Goal: Information Seeking & Learning: Learn about a topic

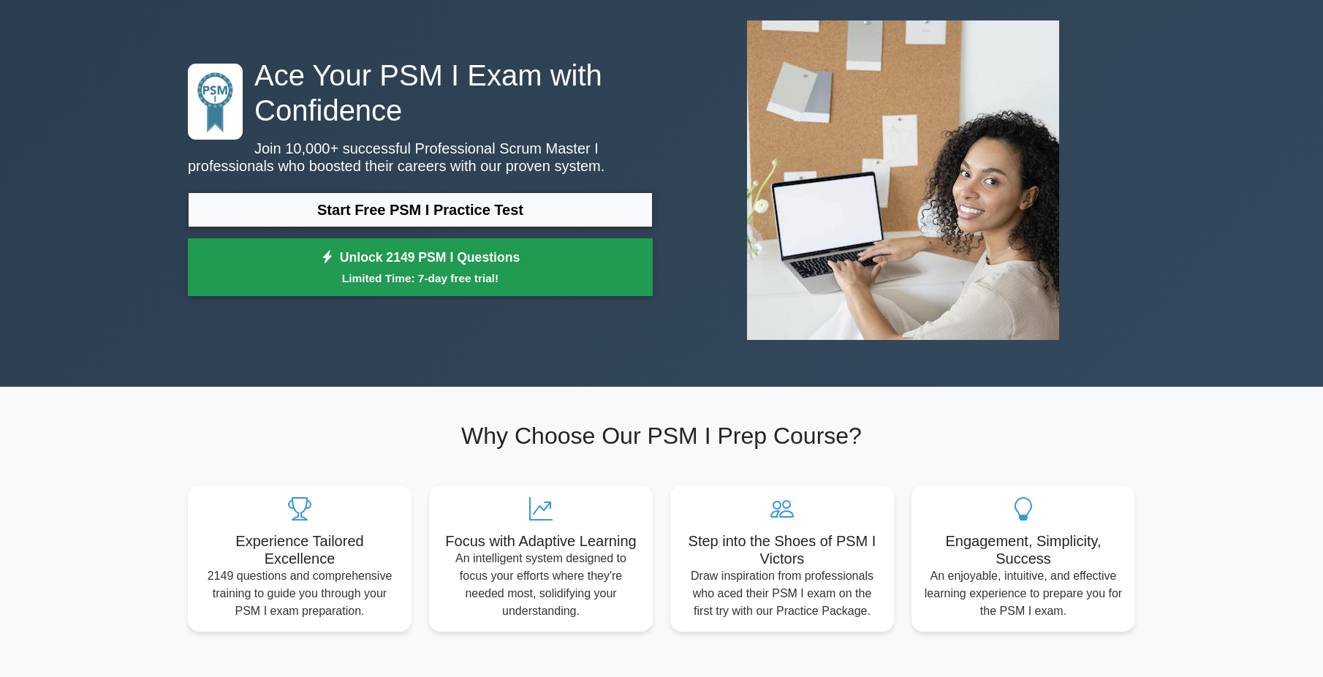
click at [481, 263] on link "Unlock 2149 PSM I Questions Limited Time: 7-day free trial!" at bounding box center [420, 267] width 465 height 58
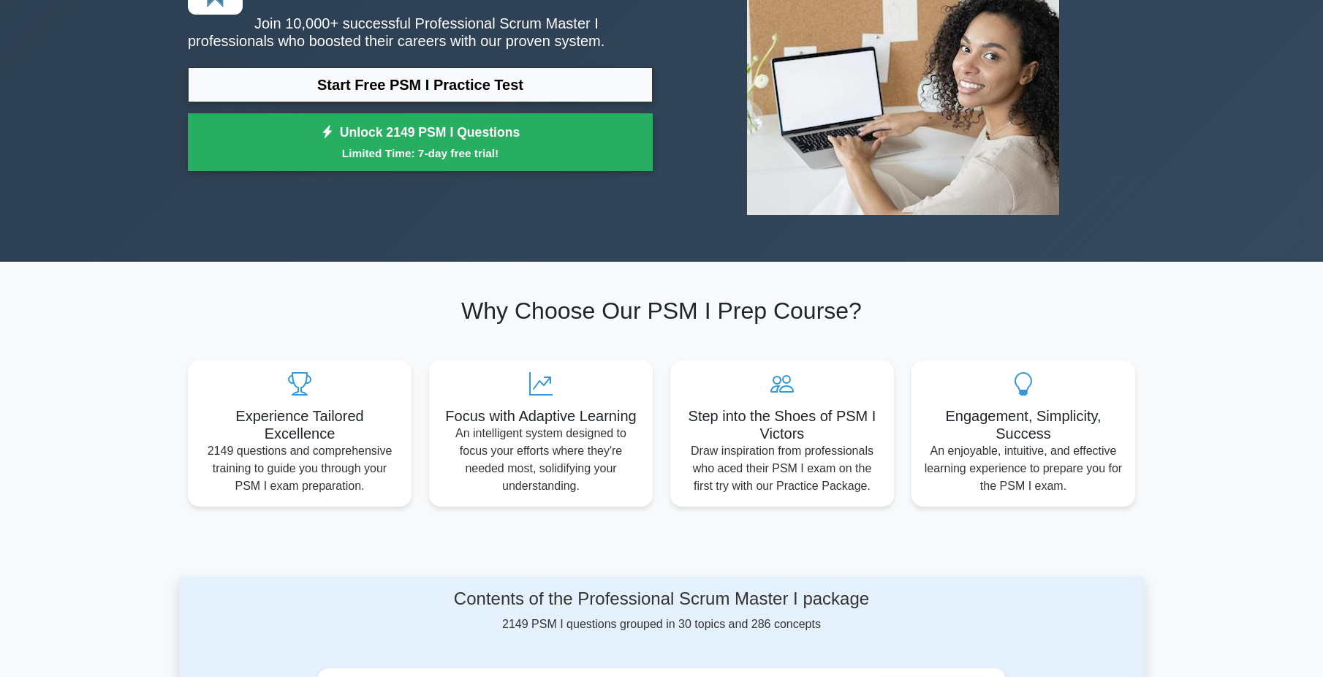
scroll to position [73, 0]
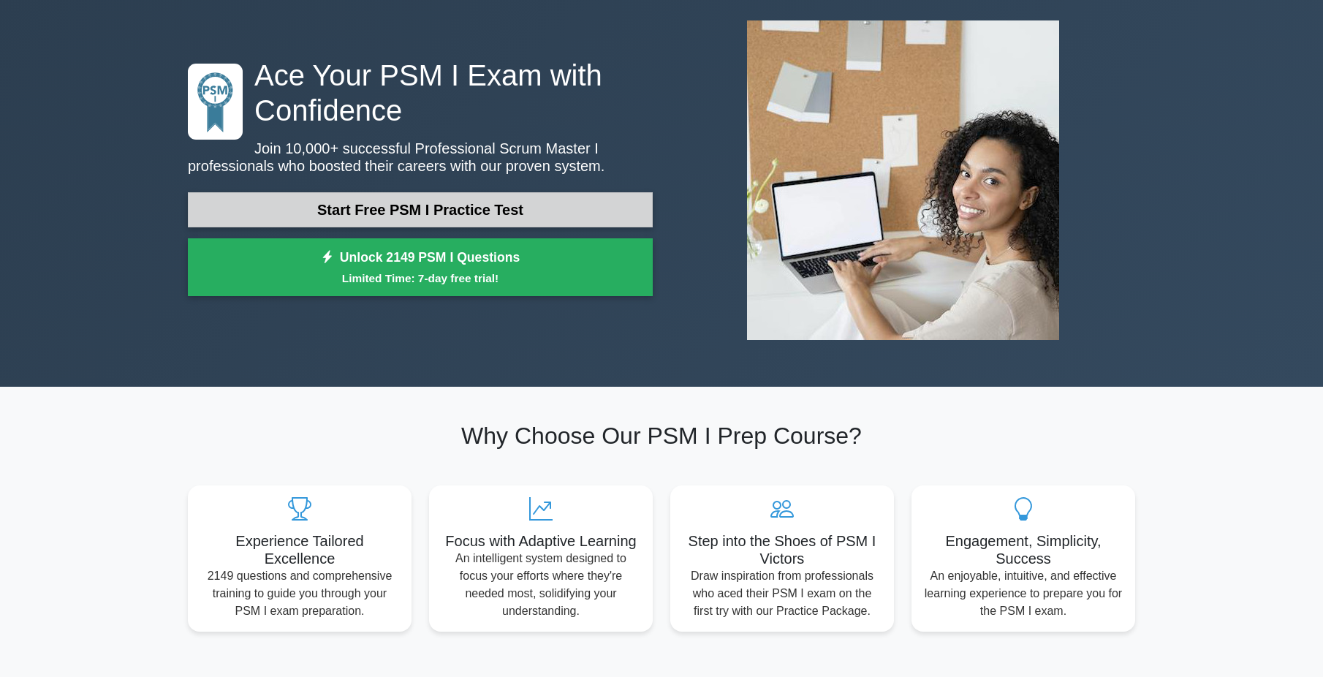
click at [438, 216] on link "Start Free PSM I Practice Test" at bounding box center [420, 209] width 465 height 35
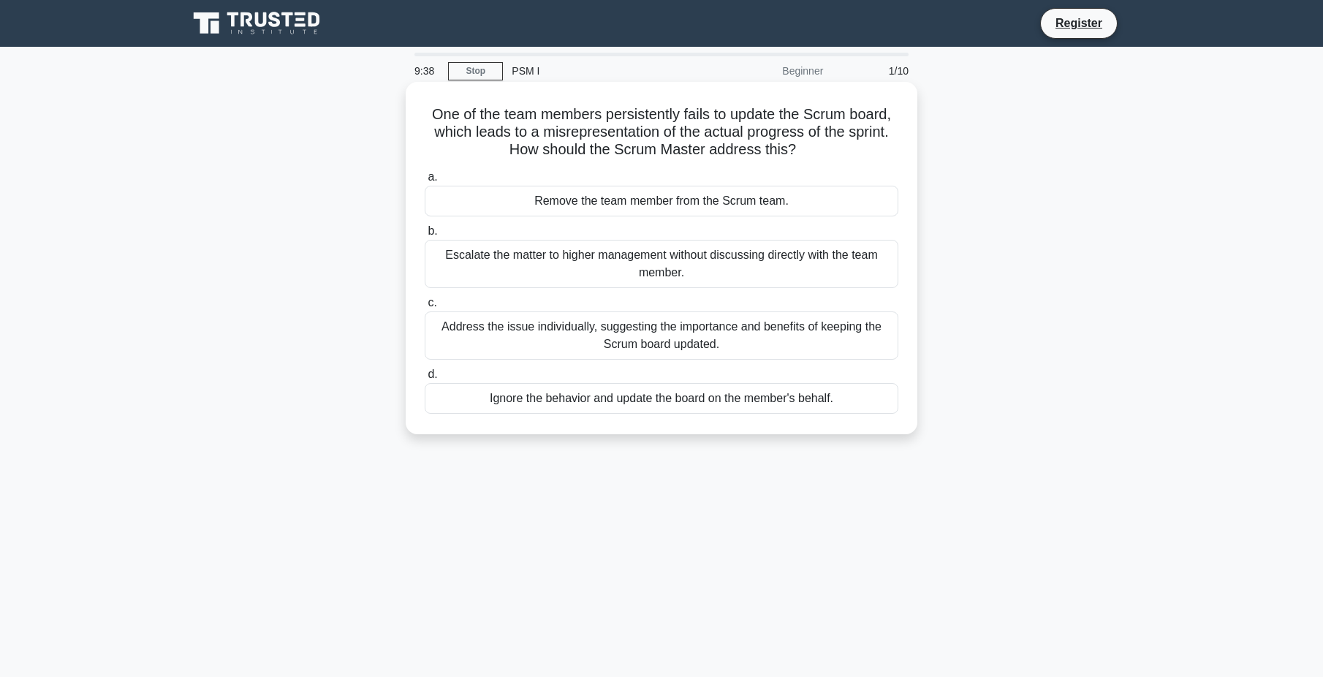
click at [722, 341] on div "Address the issue individually, suggesting the importance and benefits of keepi…" at bounding box center [662, 335] width 474 height 48
click at [425, 308] on input "c. Address the issue individually, suggesting the importance and benefits of ke…" at bounding box center [425, 303] width 0 height 10
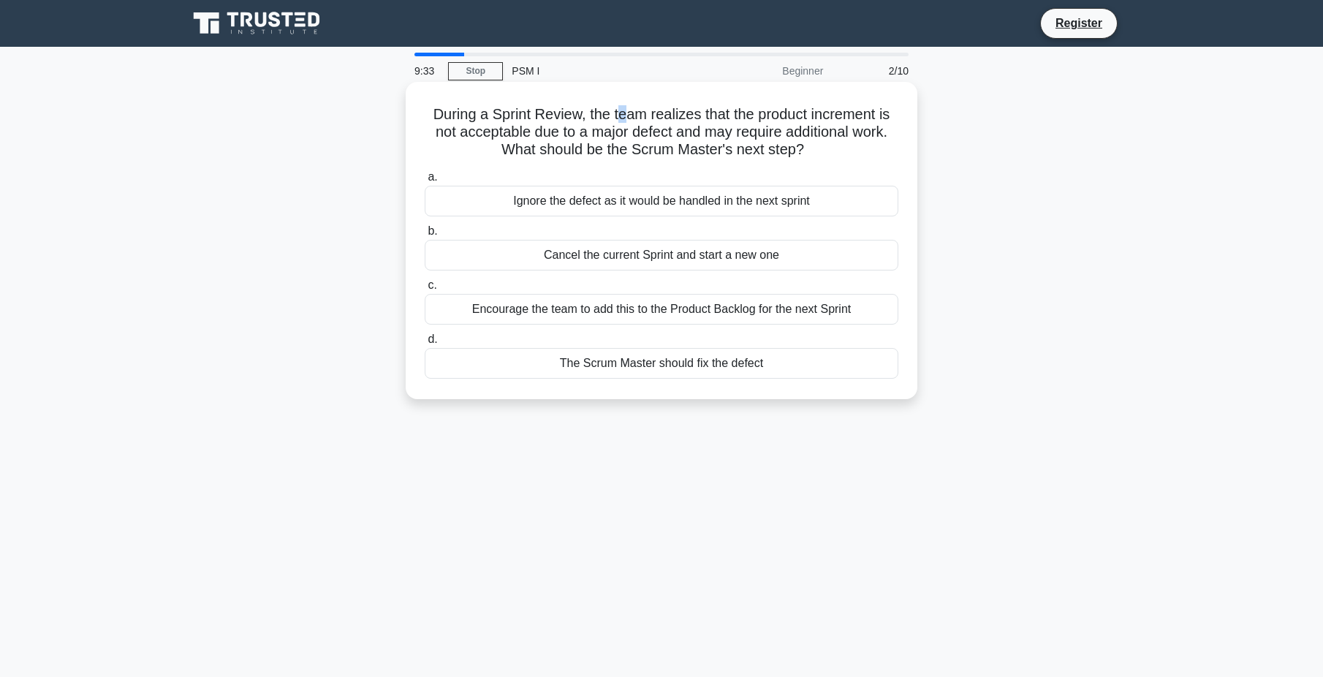
drag, startPoint x: 618, startPoint y: 117, endPoint x: 652, endPoint y: 116, distance: 33.6
click at [652, 116] on h5 "During a Sprint Review, the team realizes that the product increment is not acc…" at bounding box center [661, 132] width 477 height 54
drag, startPoint x: 652, startPoint y: 116, endPoint x: 773, endPoint y: 117, distance: 120.6
click at [773, 117] on h5 "During a Sprint Review, the team realizes that the product increment is not acc…" at bounding box center [661, 132] width 477 height 54
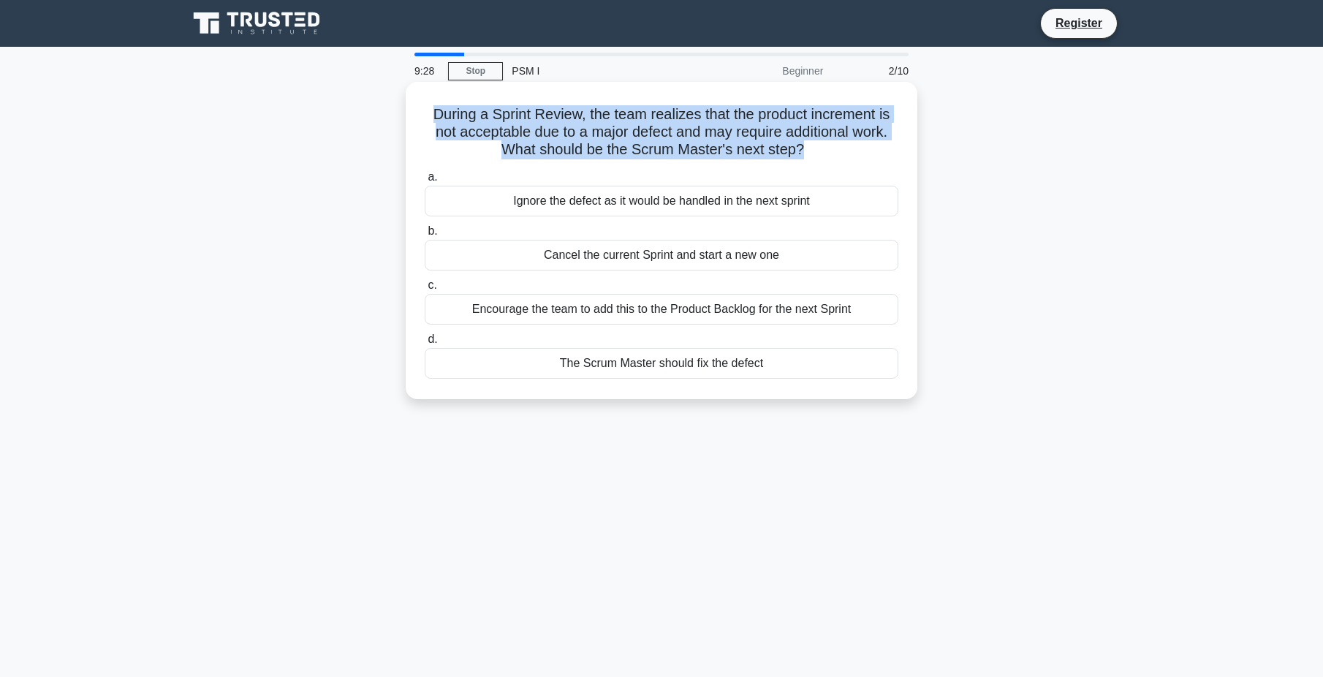
drag, startPoint x: 421, startPoint y: 114, endPoint x: 805, endPoint y: 156, distance: 386.1
click at [805, 156] on div "During a Sprint Review, the team realizes that the product increment is not acc…" at bounding box center [662, 241] width 500 height 306
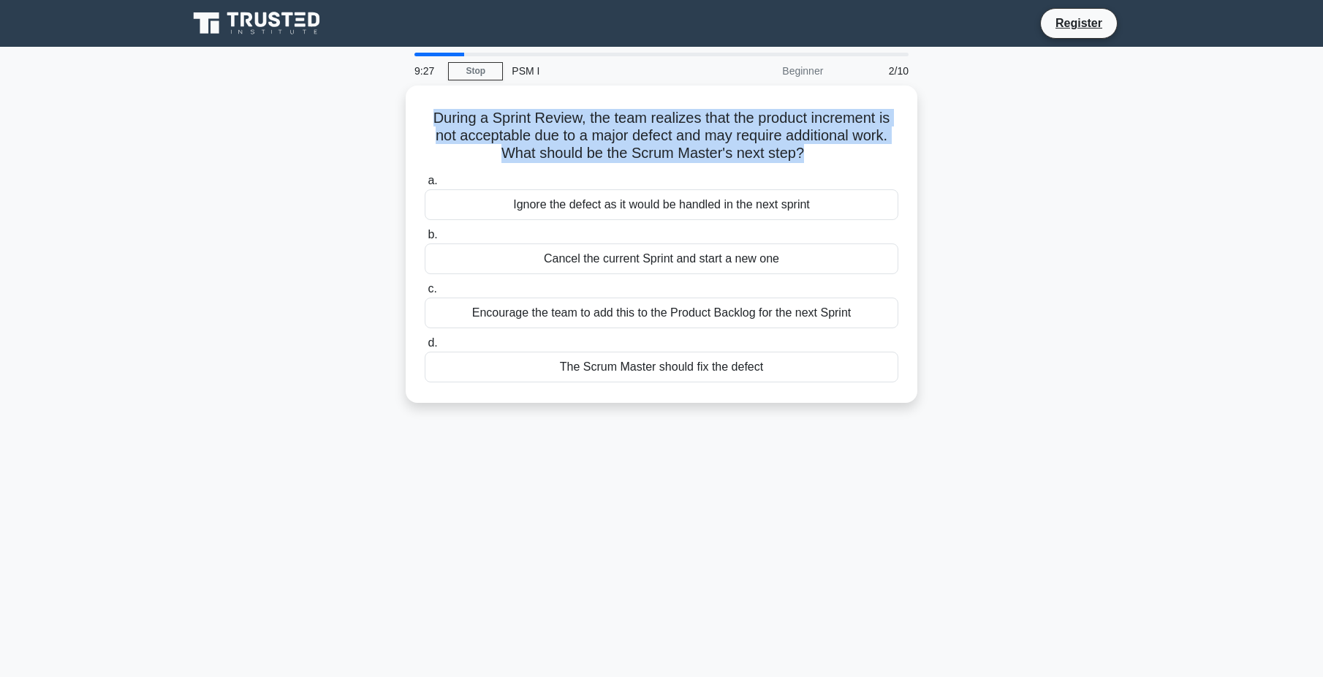
copy h5 "During a Sprint Review, the team realizes that the product increment is not acc…"
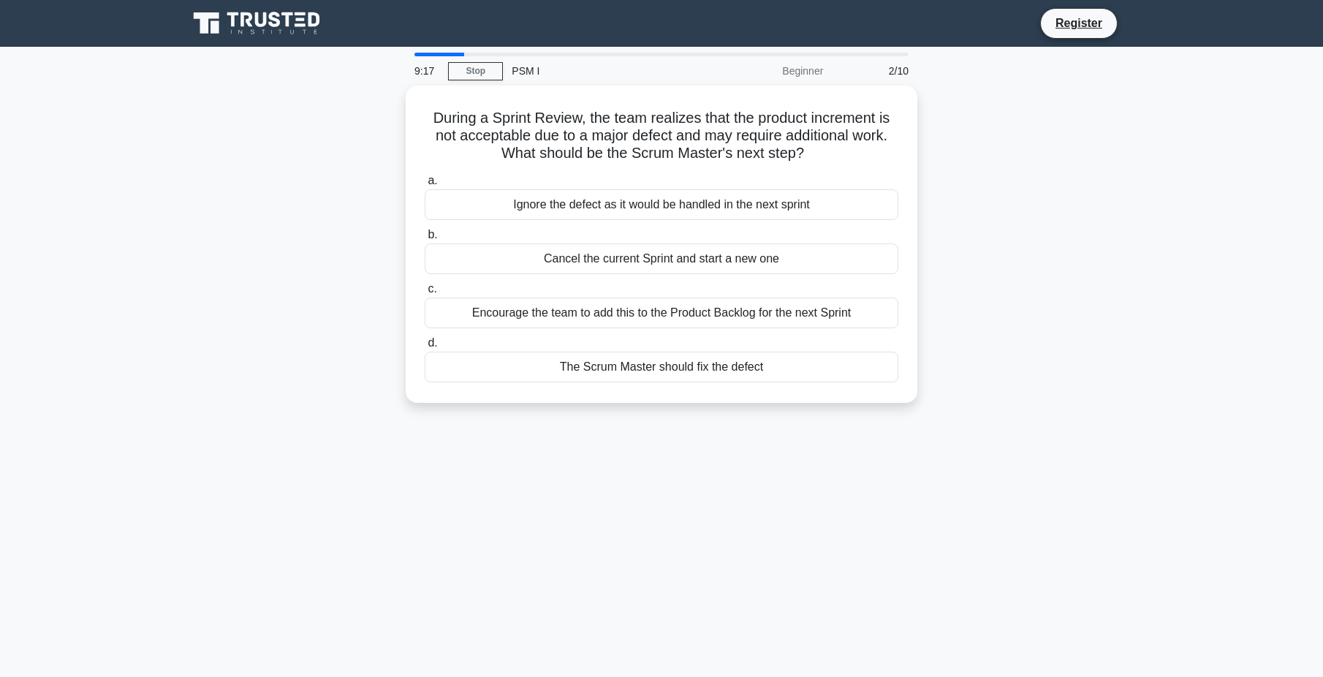
click at [1040, 259] on div "During a Sprint Review, the team realizes that the product increment is not acc…" at bounding box center [661, 253] width 965 height 335
click at [855, 317] on div "Encourage the team to add this to the Product Backlog for the next Sprint" at bounding box center [662, 309] width 474 height 31
click at [425, 290] on input "c. Encourage the team to add this to the Product Backlog for the next Sprint" at bounding box center [425, 286] width 0 height 10
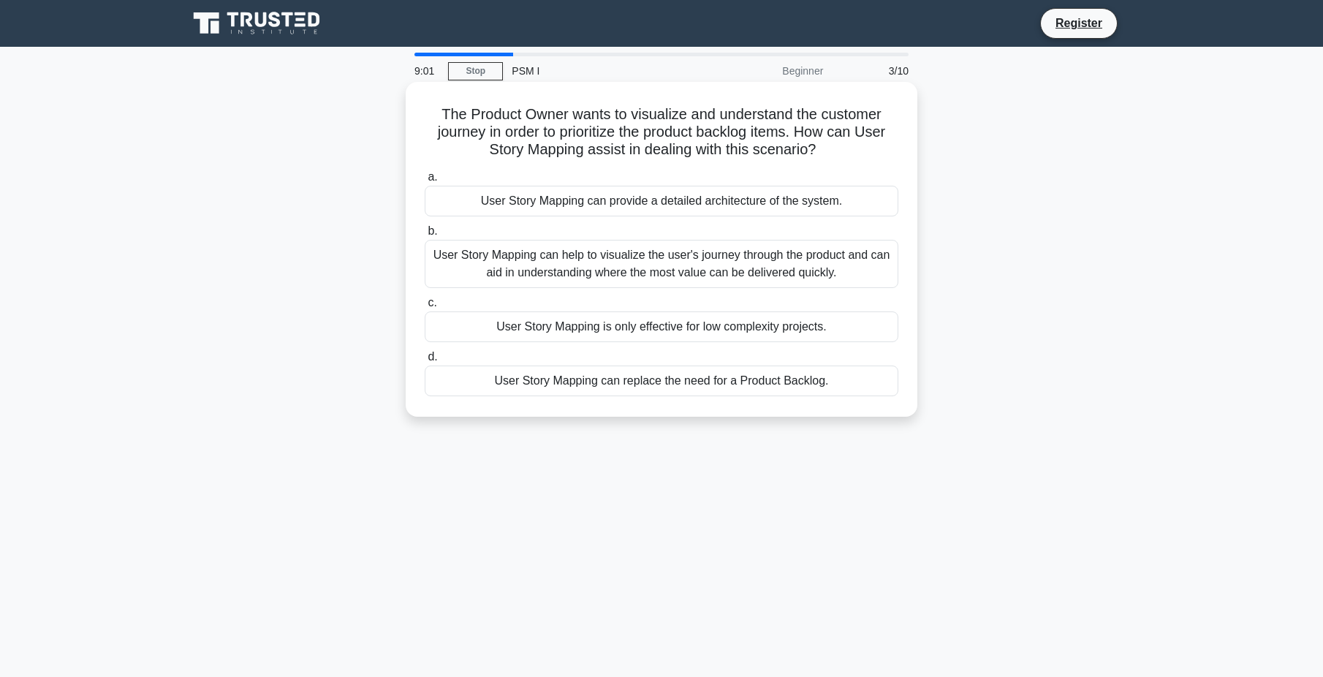
drag, startPoint x: 434, startPoint y: 114, endPoint x: 847, endPoint y: 154, distance: 414.3
click at [847, 154] on h5 "The Product Owner wants to visualize and understand the customer journey in ord…" at bounding box center [661, 132] width 477 height 54
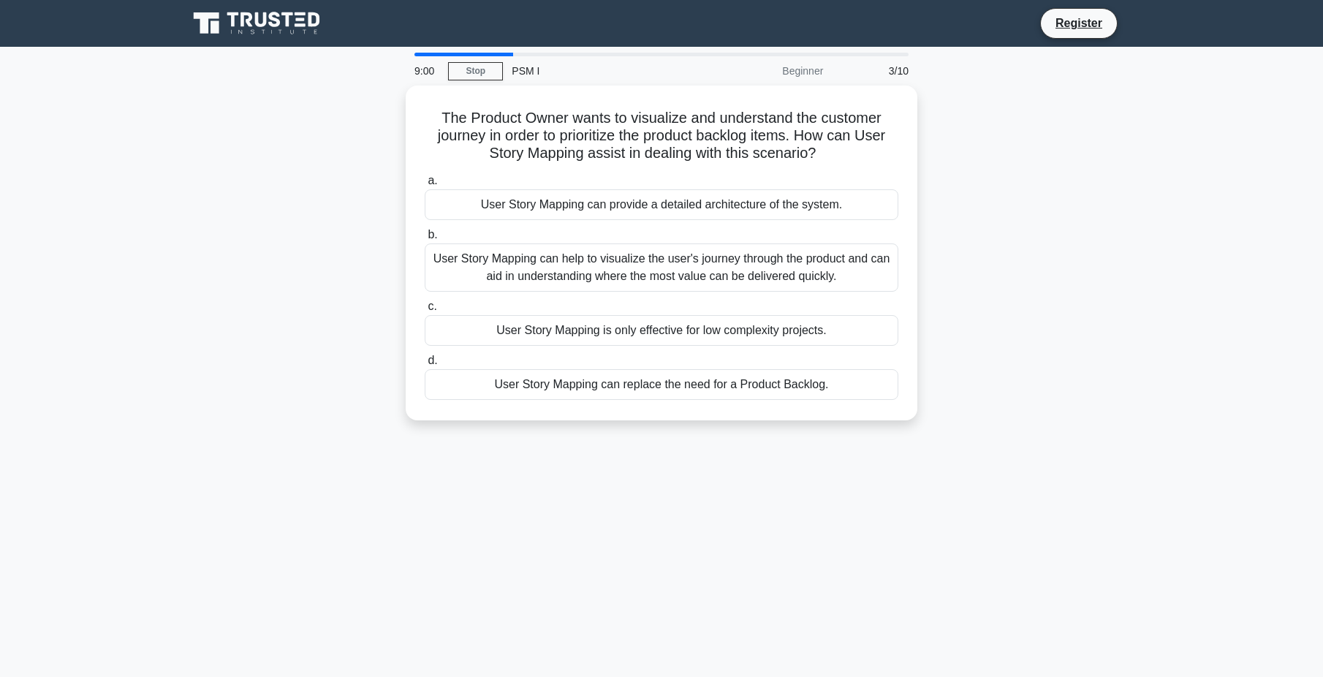
copy h5 "The Product Owner wants to visualize and understand the customer journey in ord…"
click at [1099, 226] on div "The Product Owner wants to visualize and understand the customer journey in ord…" at bounding box center [661, 262] width 965 height 352
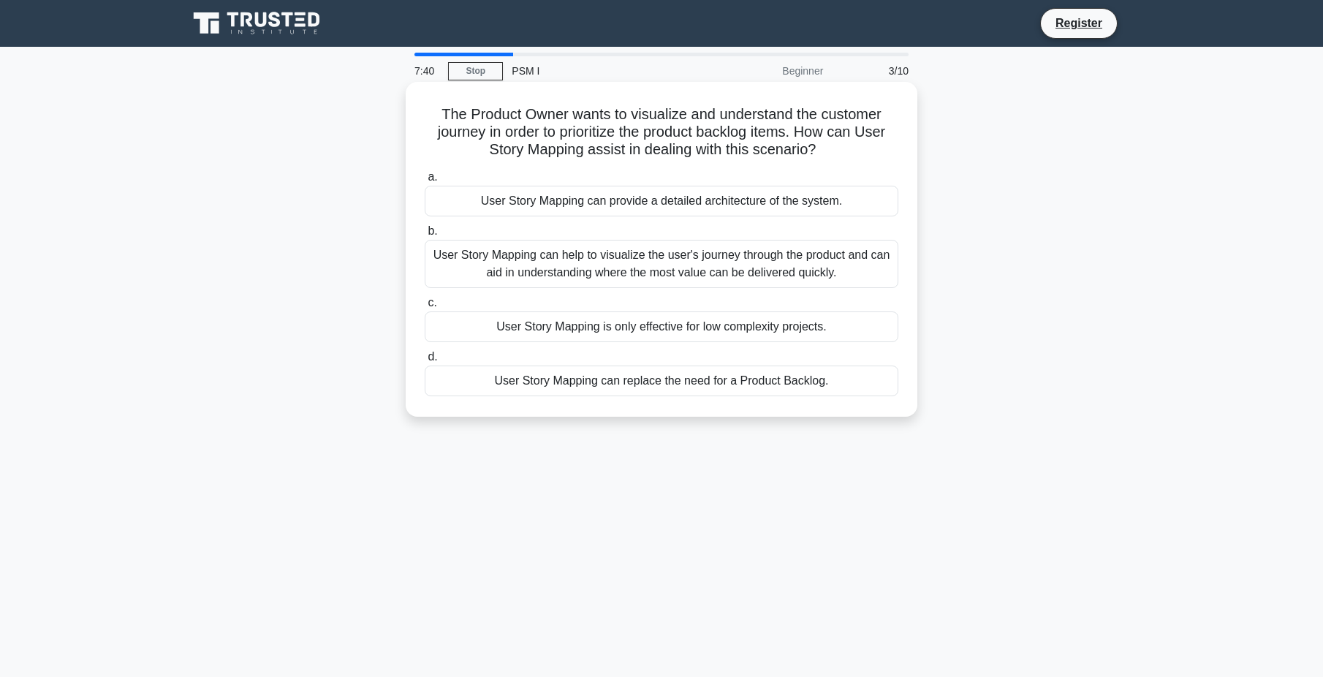
click at [707, 261] on div "User Story Mapping can help to visualize the user's journey through the product…" at bounding box center [662, 264] width 474 height 48
click at [425, 236] on input "b. User Story Mapping can help to visualize the user's journey through the prod…" at bounding box center [425, 232] width 0 height 10
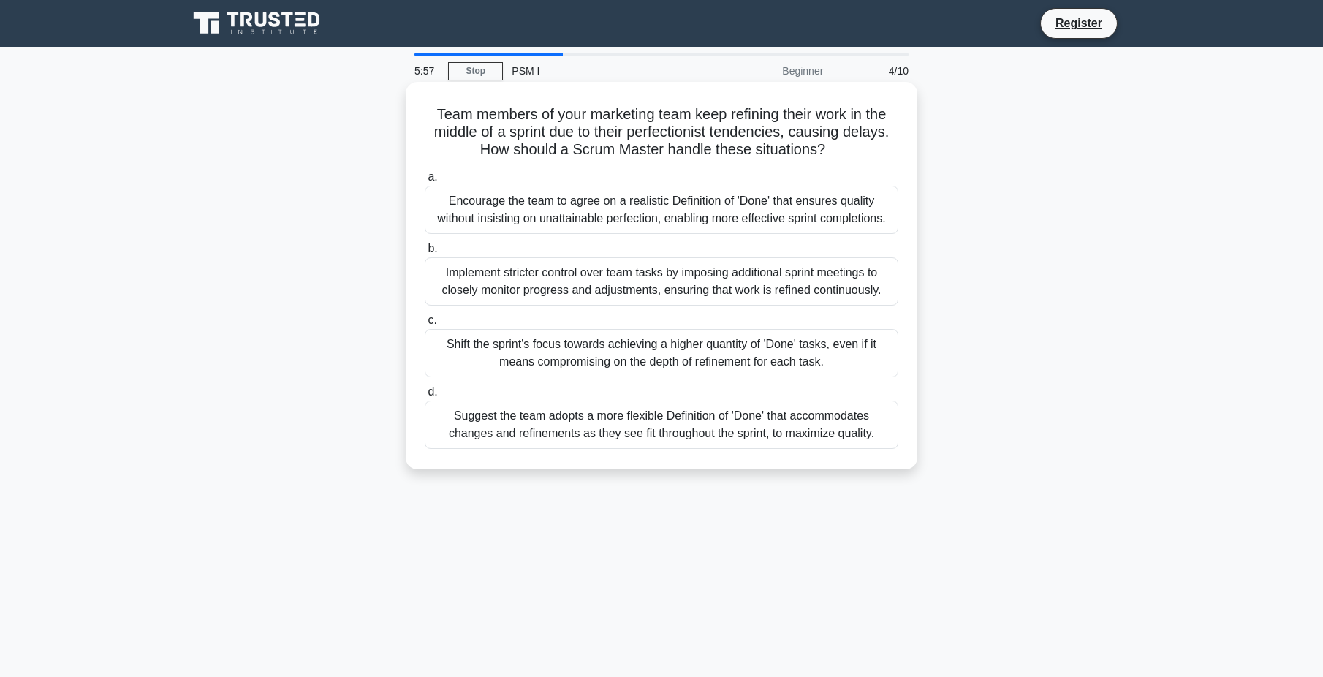
click at [768, 116] on h5 "Team members of your marketing team keep refining their work in the middle of a…" at bounding box center [661, 132] width 477 height 54
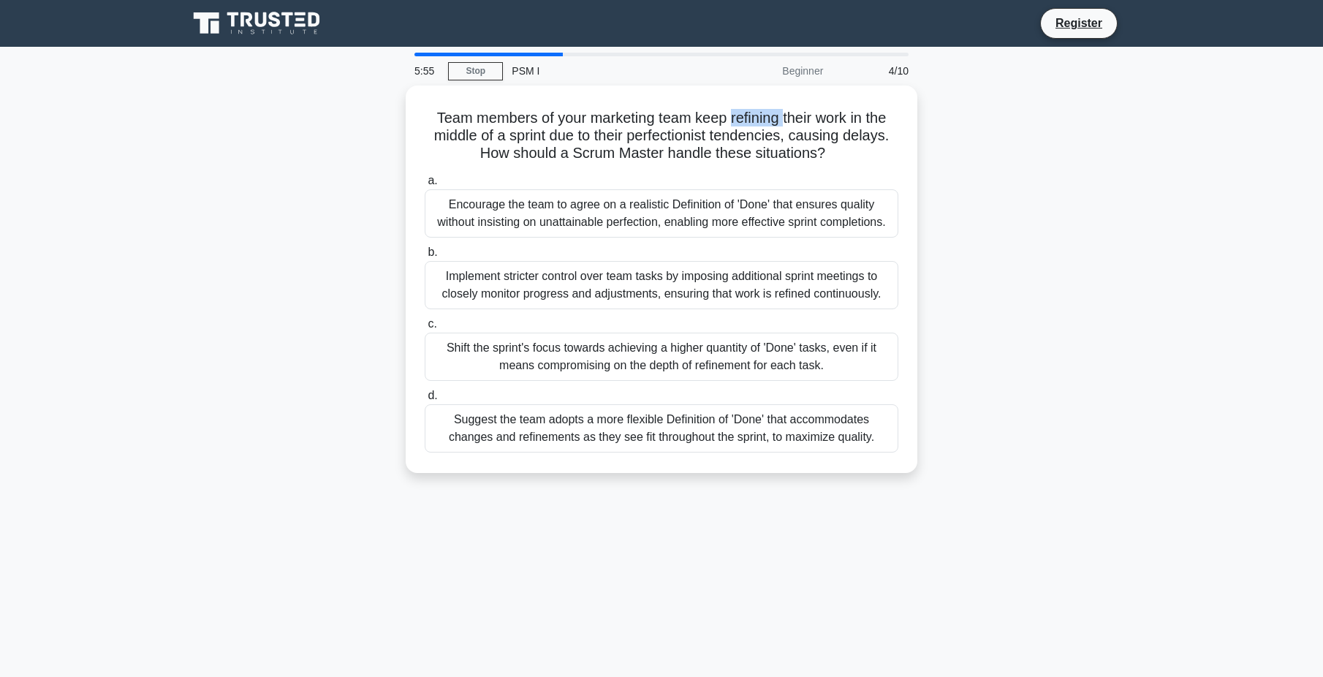
copy h5 "refining"
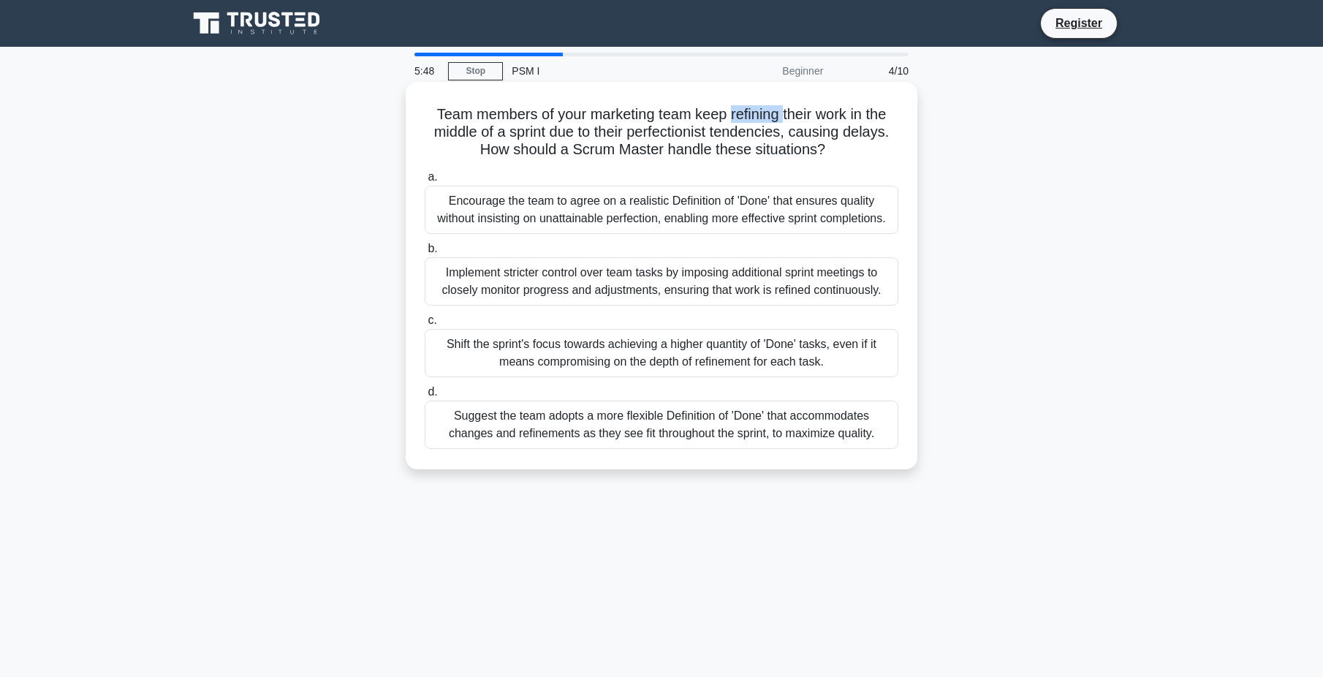
drag, startPoint x: 844, startPoint y: 145, endPoint x: 428, endPoint y: 118, distance: 416.9
click at [428, 118] on h5 "Team members of your marketing team keep refining their work in the middle of a…" at bounding box center [661, 132] width 477 height 54
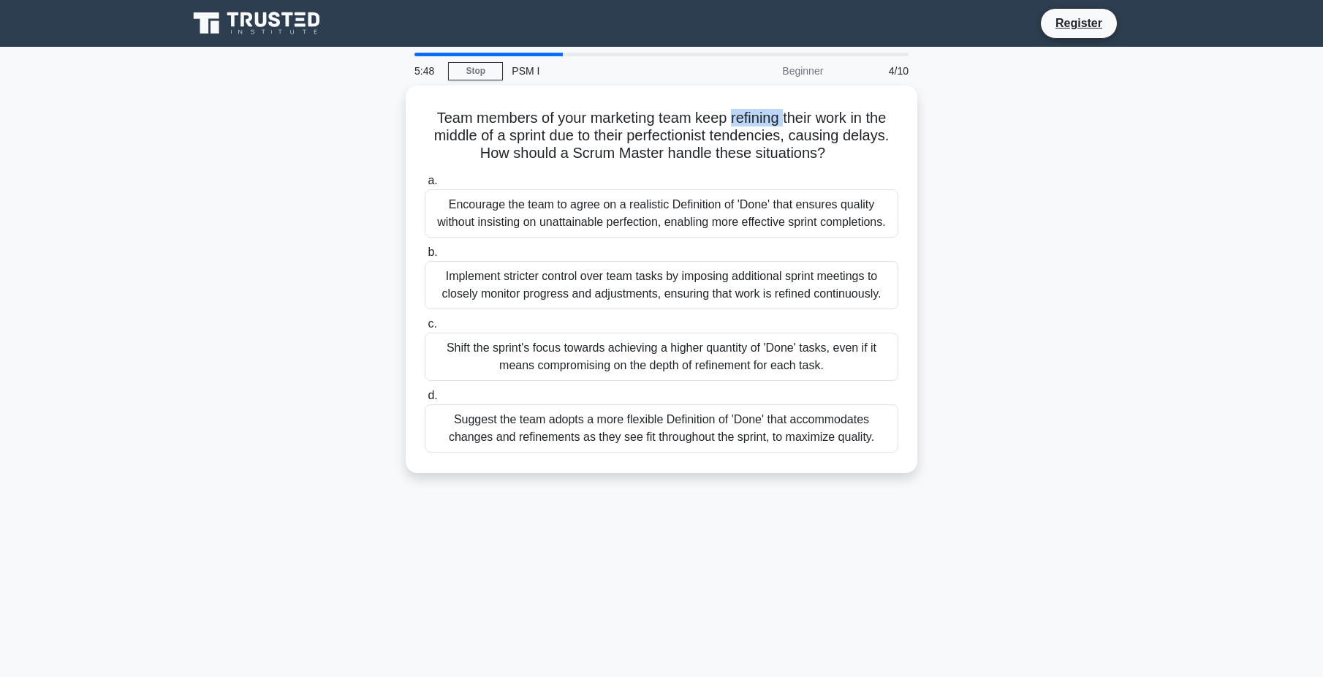
copy h5 "Team members of your marketing team keep refining their work in the middle of a…"
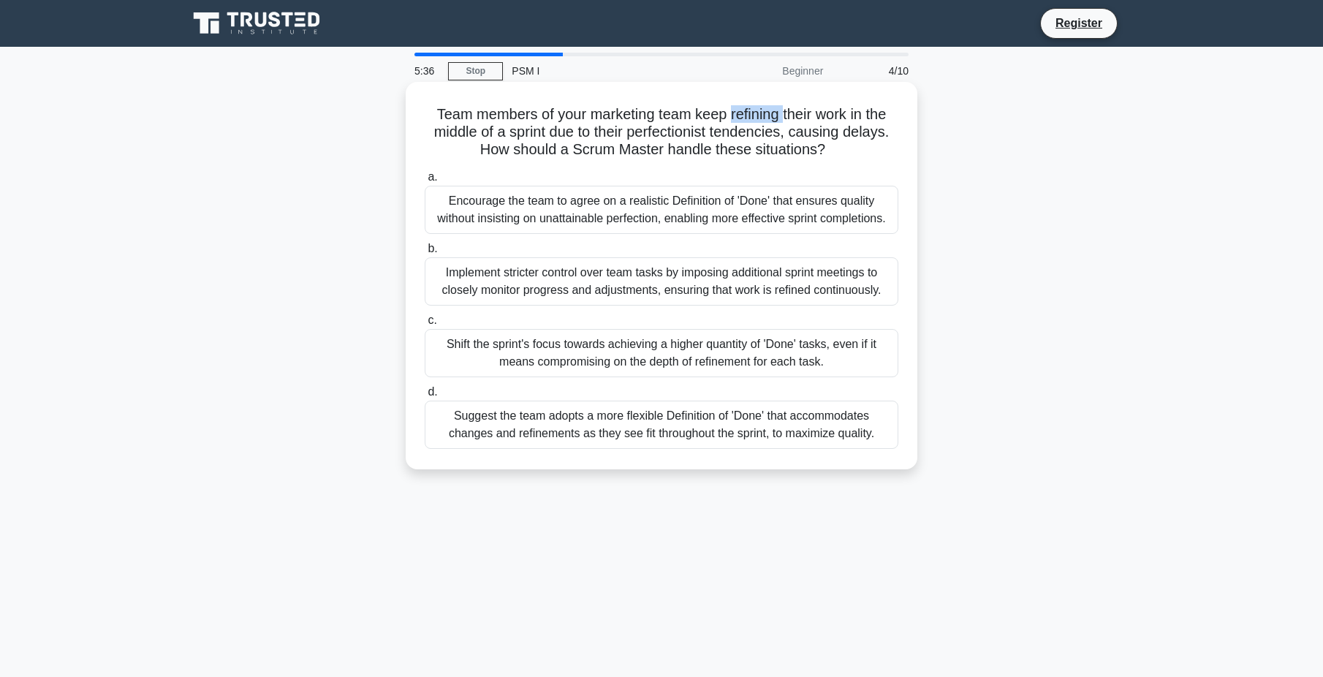
click at [463, 132] on h5 "Team members of your marketing team keep refining their work in the middle of a…" at bounding box center [661, 132] width 477 height 54
click at [722, 218] on div "Encourage the team to agree on a realistic Definition of 'Done' that ensures qu…" at bounding box center [662, 210] width 474 height 48
click at [425, 182] on input "a. Encourage the team to agree on a realistic Definition of 'Done' that ensures…" at bounding box center [425, 178] width 0 height 10
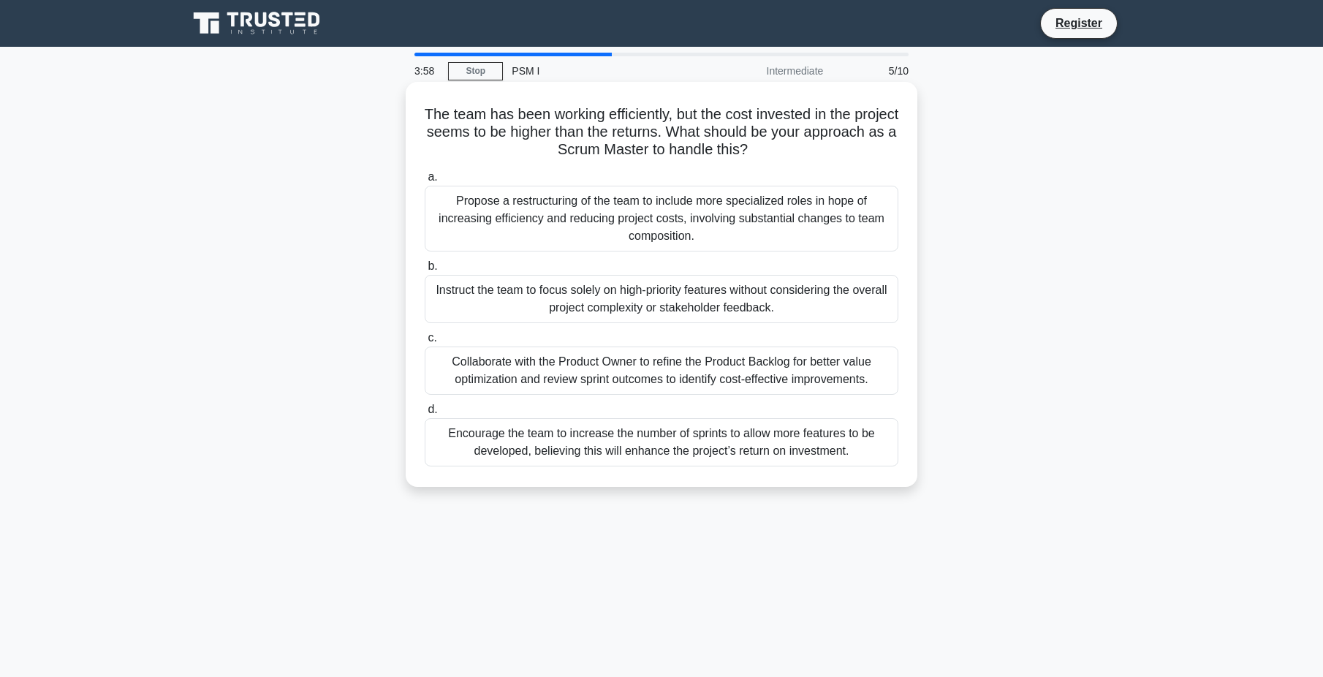
click at [520, 379] on div "Collaborate with the Product Owner to refine the Product Backlog for better val…" at bounding box center [662, 371] width 474 height 48
click at [425, 343] on input "c. Collaborate with the Product Owner to refine the Product Backlog for better …" at bounding box center [425, 338] width 0 height 10
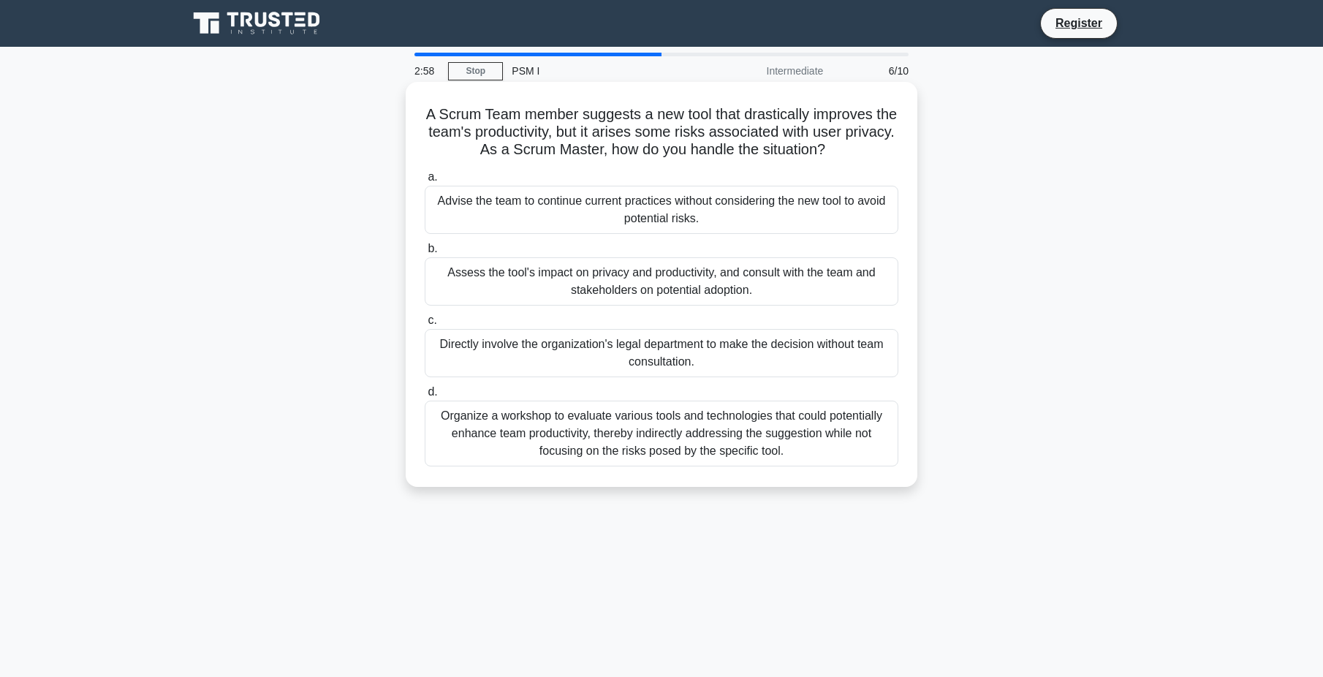
click at [646, 281] on div "Assess the tool's impact on privacy and productivity, and consult with the team…" at bounding box center [662, 281] width 474 height 48
click at [425, 254] on input "b. Assess the tool's impact on privacy and productivity, and consult with the t…" at bounding box center [425, 249] width 0 height 10
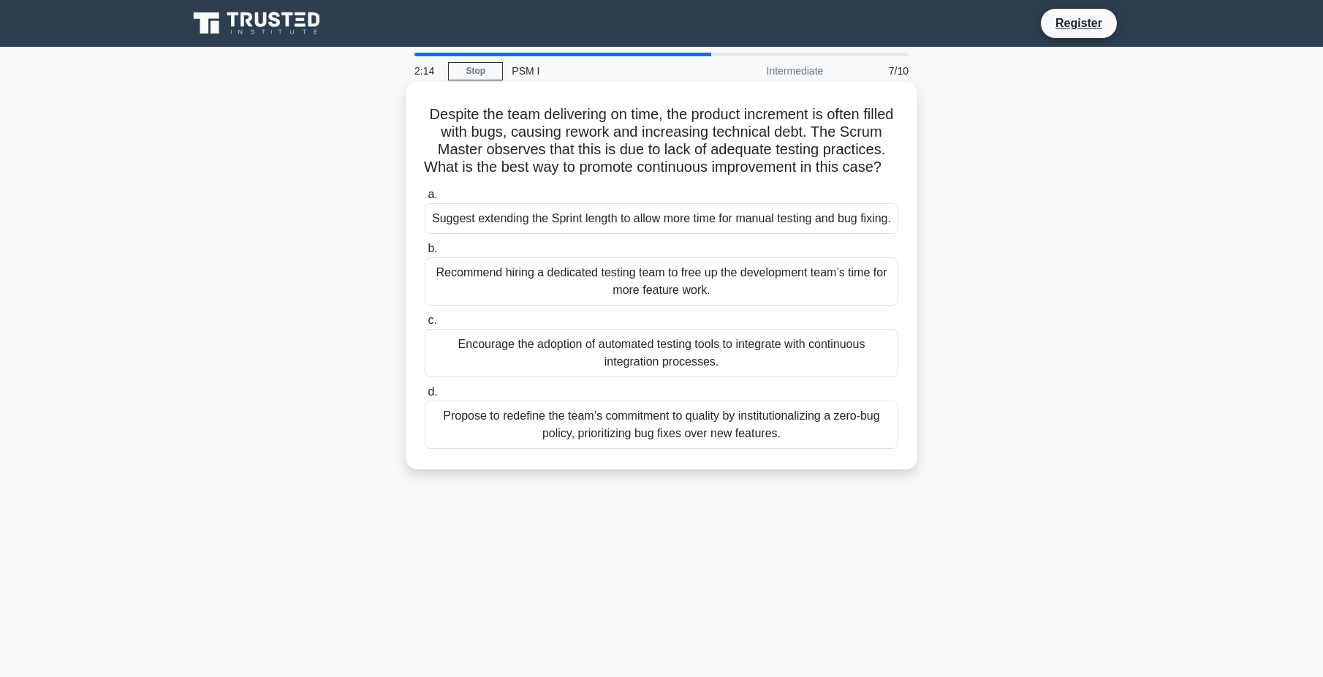
click at [711, 377] on div "Encourage the adoption of automated testing tools to integrate with continuous …" at bounding box center [662, 353] width 474 height 48
click at [425, 325] on input "c. Encourage the adoption of automated testing tools to integrate with continuo…" at bounding box center [425, 321] width 0 height 10
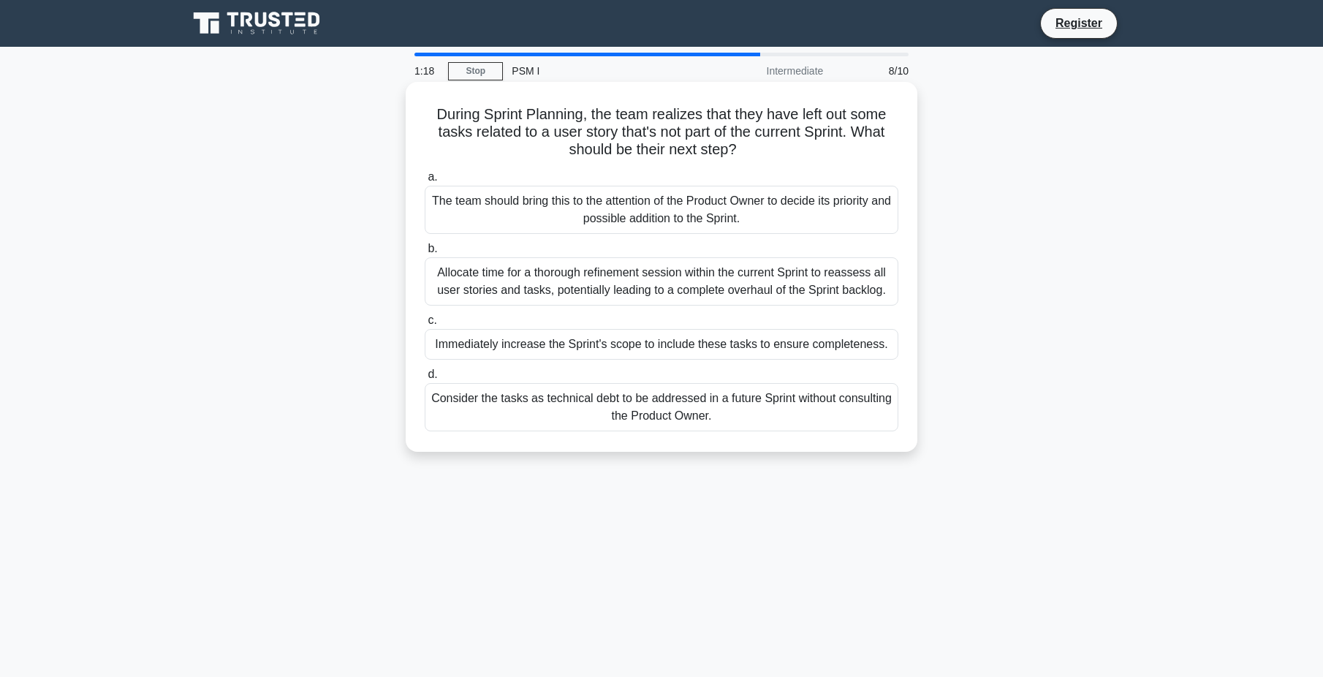
click at [589, 208] on div "The team should bring this to the attention of the Product Owner to decide its …" at bounding box center [662, 210] width 474 height 48
click at [425, 182] on input "a. The team should bring this to the attention of the Product Owner to decide i…" at bounding box center [425, 178] width 0 height 10
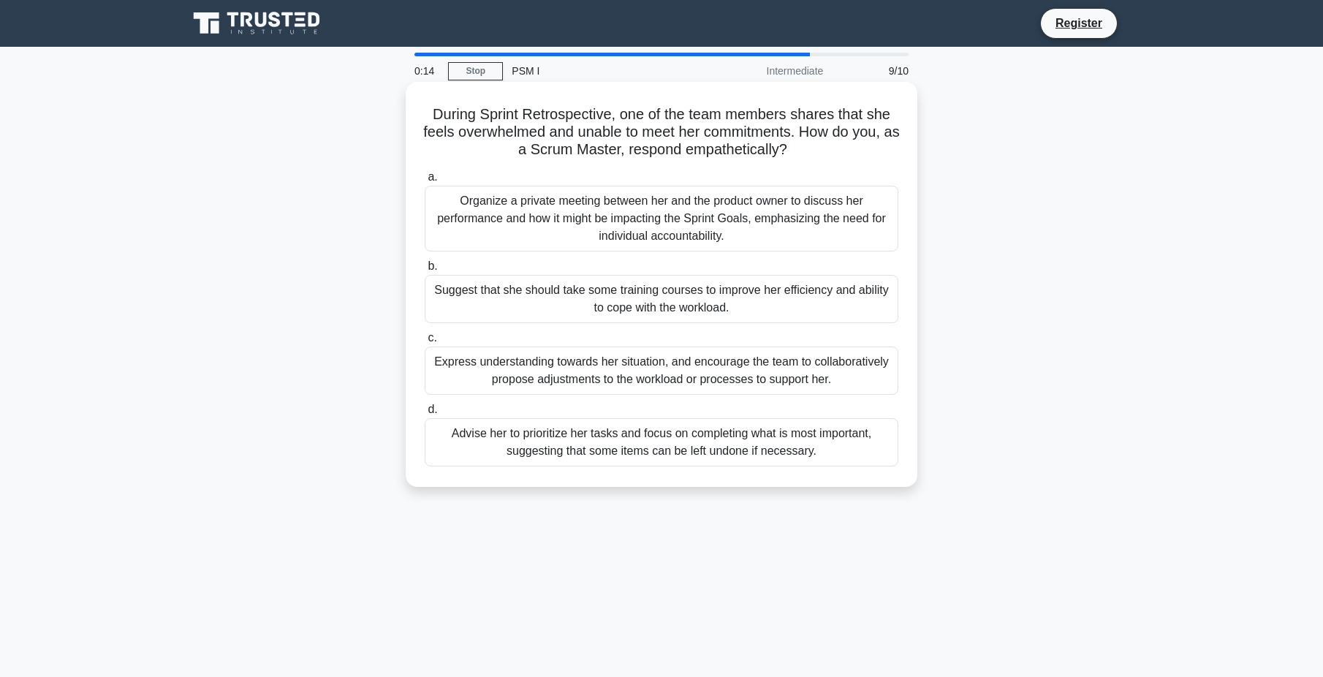
click at [748, 379] on div "Express understanding towards her situation, and encourage the team to collabor…" at bounding box center [662, 371] width 474 height 48
click at [425, 343] on input "c. Express understanding towards her situation, and encourage the team to colla…" at bounding box center [425, 338] width 0 height 10
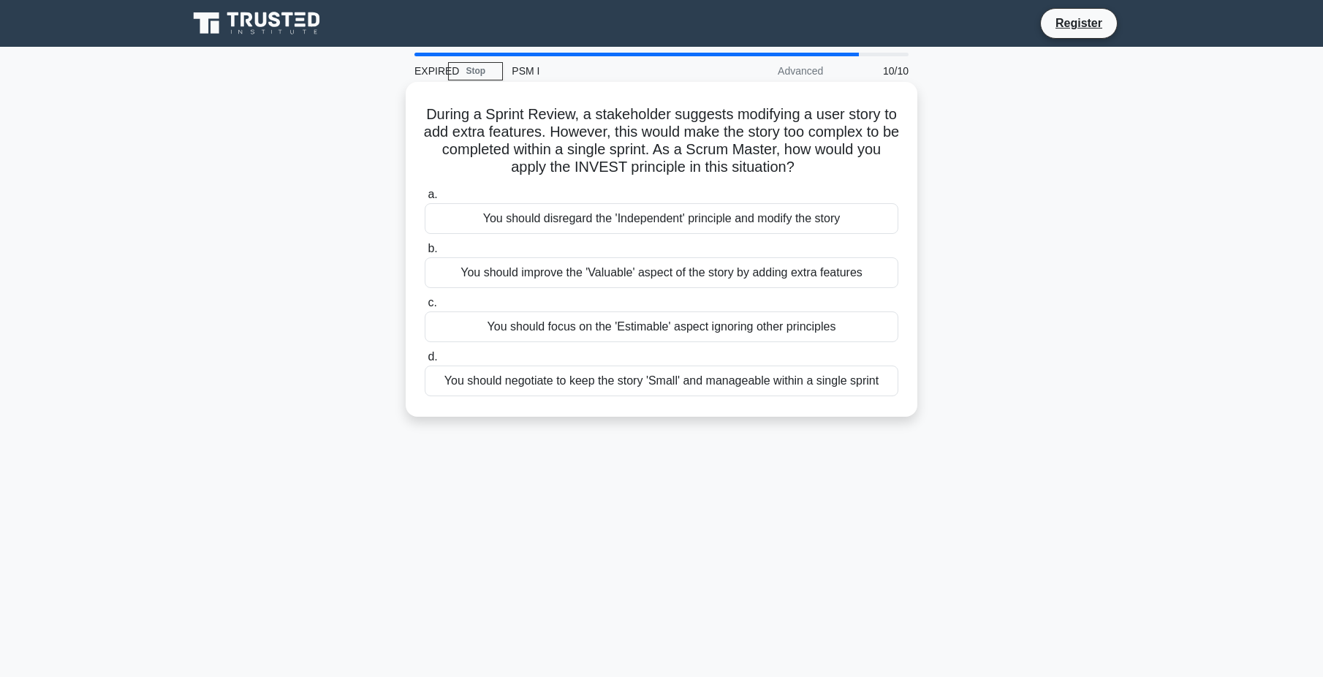
click at [568, 381] on div "You should negotiate to keep the story 'Small' and manageable within a single s…" at bounding box center [662, 381] width 474 height 31
click at [425, 362] on input "d. You should negotiate to keep the story 'Small' and manageable within a singl…" at bounding box center [425, 357] width 0 height 10
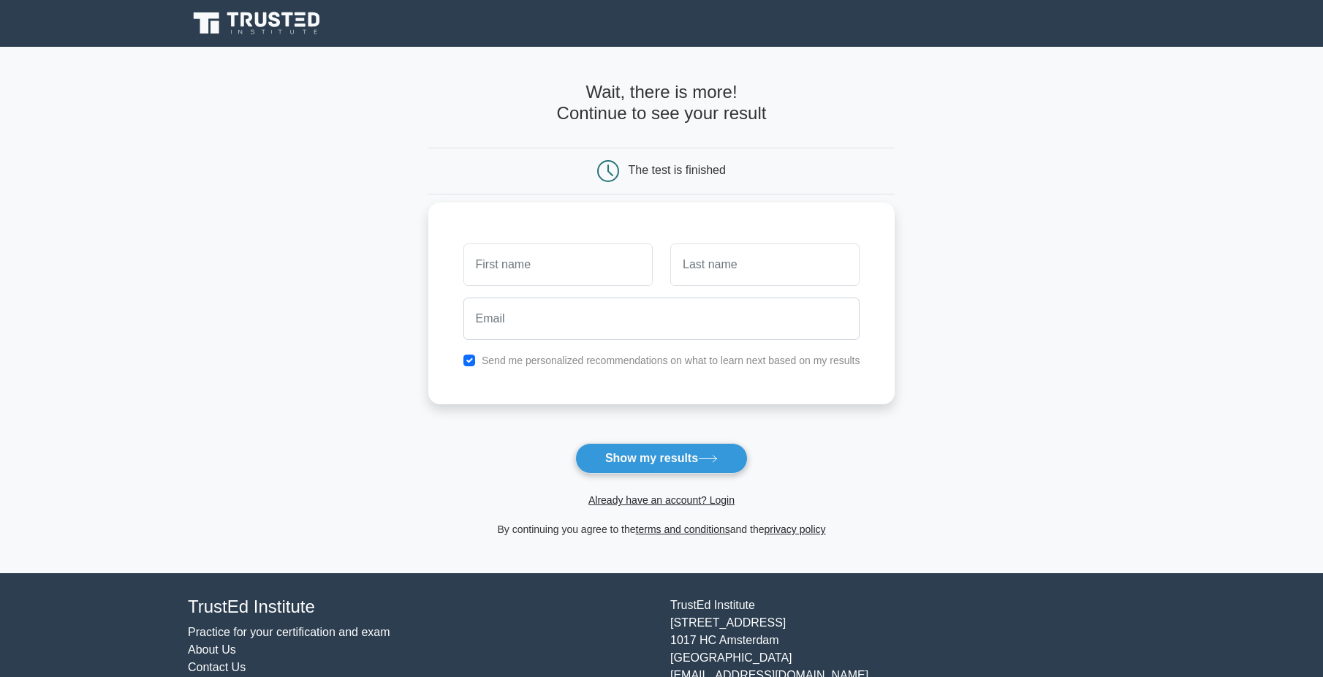
click at [545, 264] on input "text" at bounding box center [557, 264] width 189 height 42
click at [531, 262] on input "text" at bounding box center [557, 264] width 189 height 42
type input "khoa"
type input "vo"
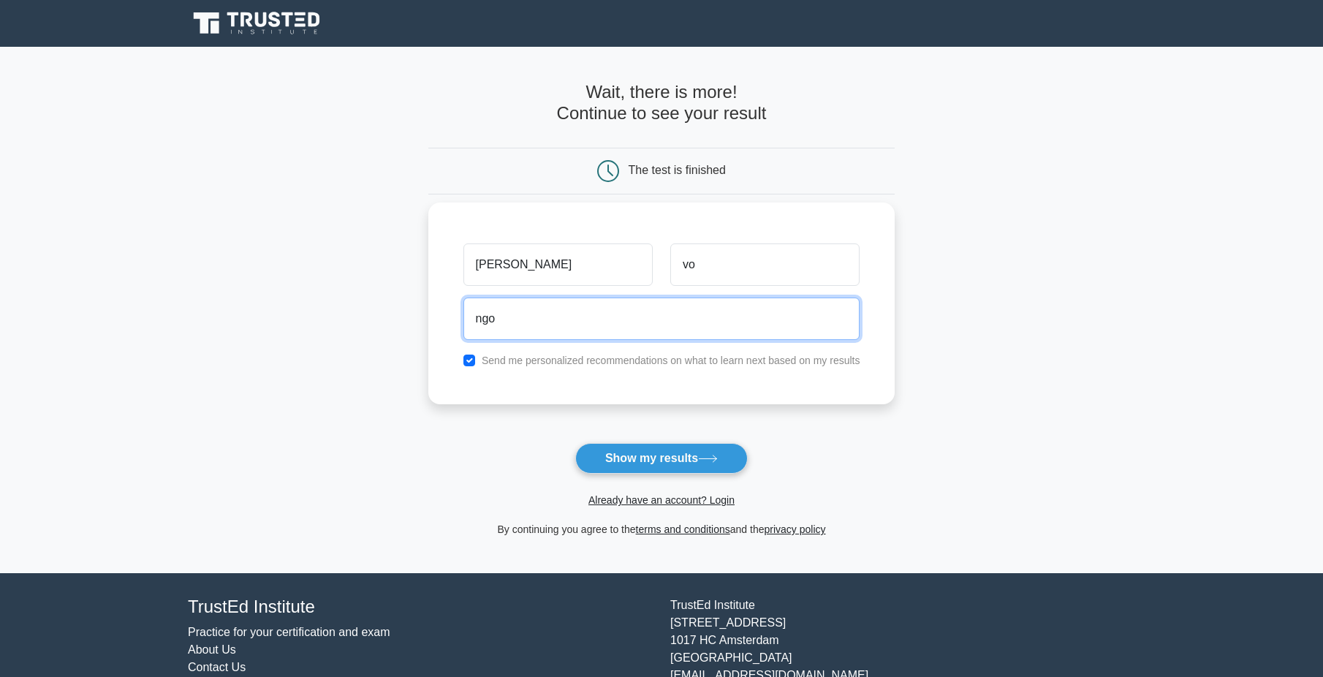
type input "ngoc"
type input "v"
click at [600, 328] on input "email" at bounding box center [661, 319] width 397 height 42
paste input "vo.ngoc.khoa@tanaakk.com"
type input "vo.ngoc.khoa@tanaakk.com"
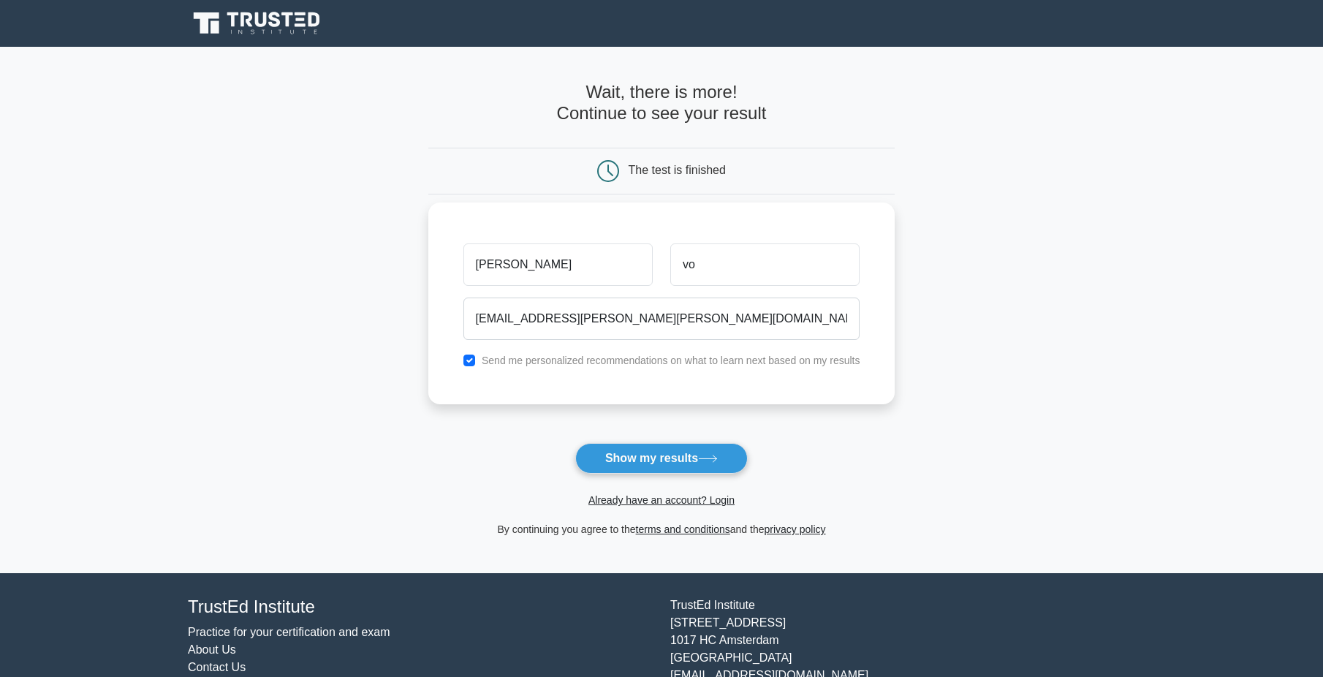
click at [762, 389] on div "khoa vo vo.ngoc.khoa@tanaakk.com Send me personalized recommendations on what t…" at bounding box center [661, 303] width 467 height 202
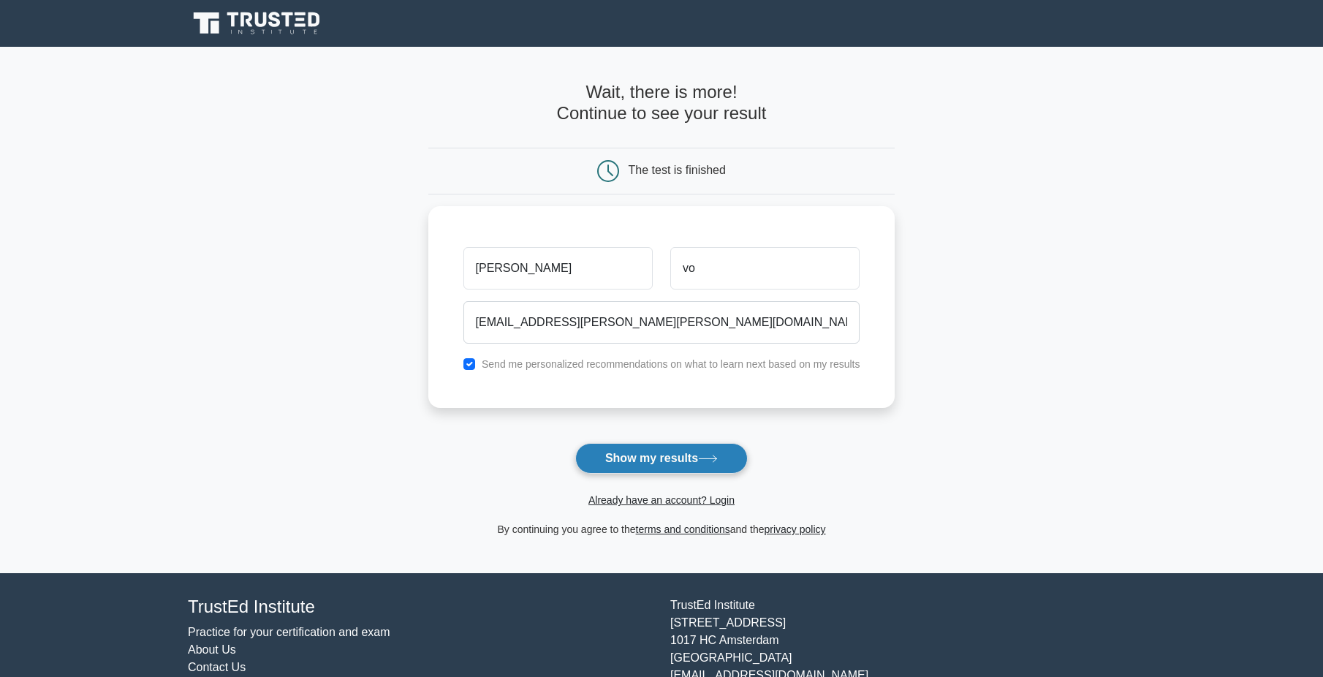
click at [686, 463] on button "Show my results" at bounding box center [661, 458] width 173 height 31
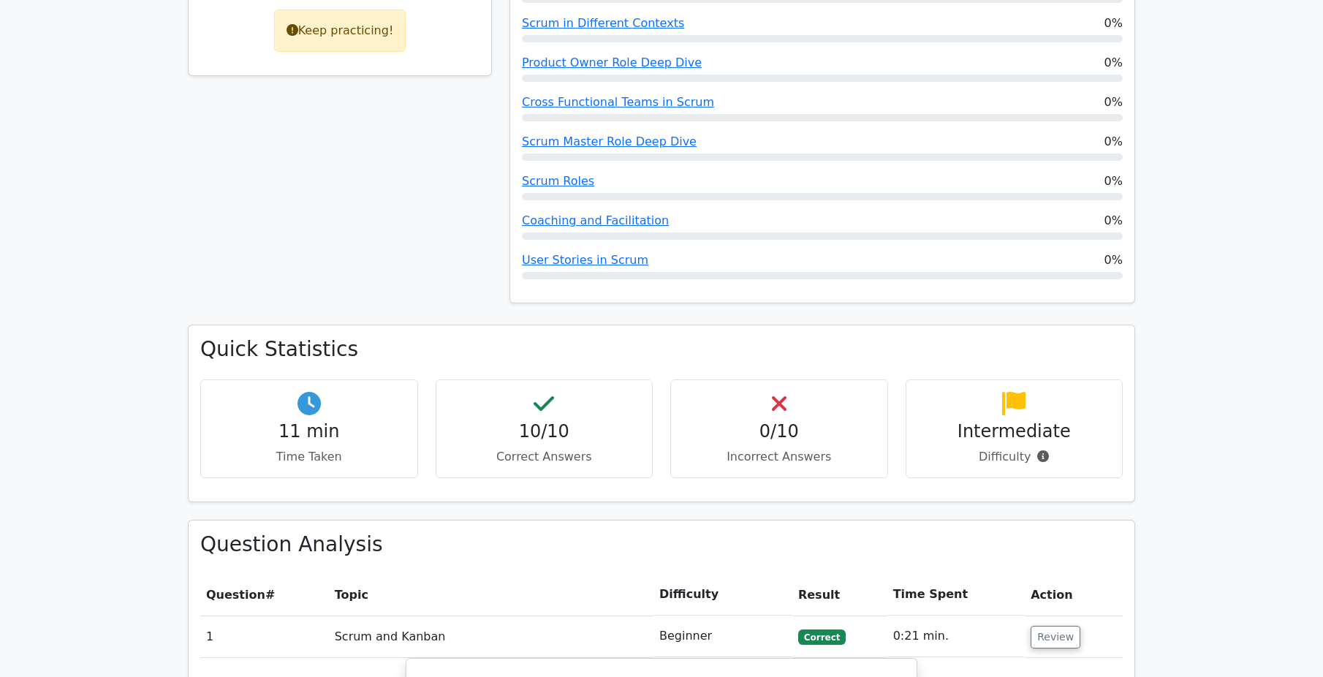
scroll to position [658, 0]
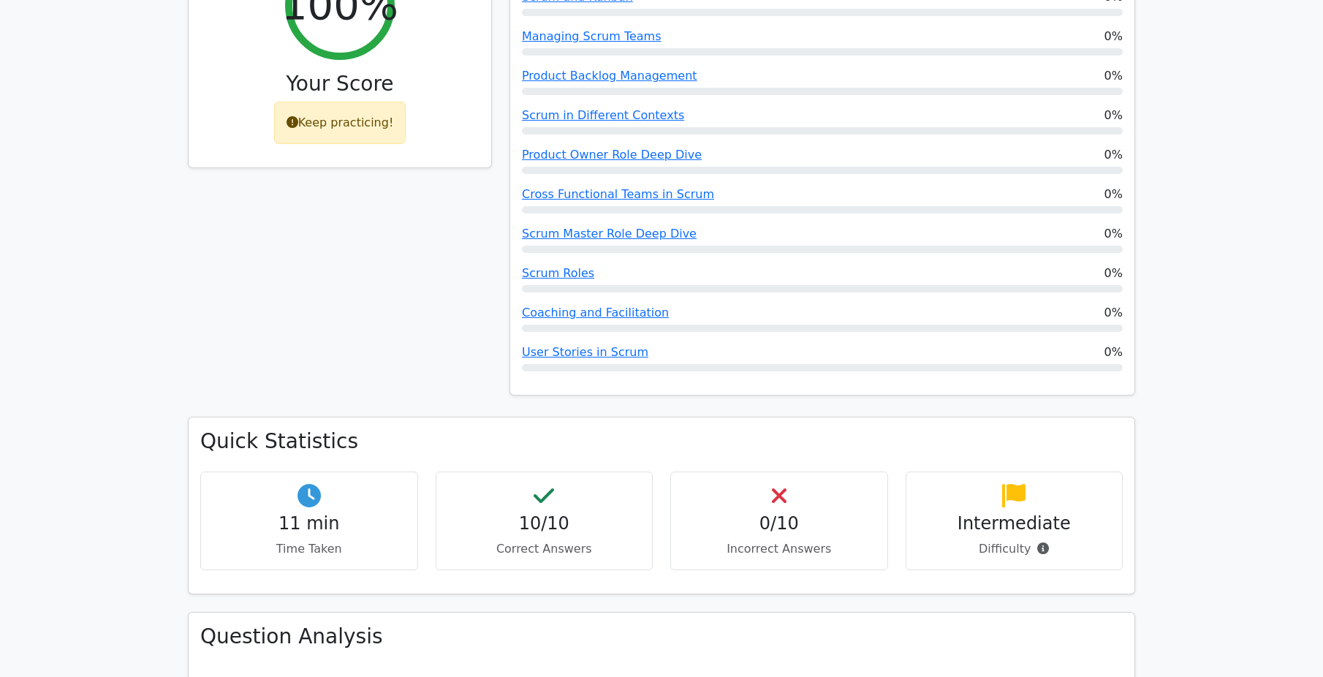
click at [616, 344] on div "User Stories in Scrum 0%" at bounding box center [822, 358] width 601 height 28
click at [622, 345] on link "User Stories in Scrum" at bounding box center [585, 352] width 126 height 14
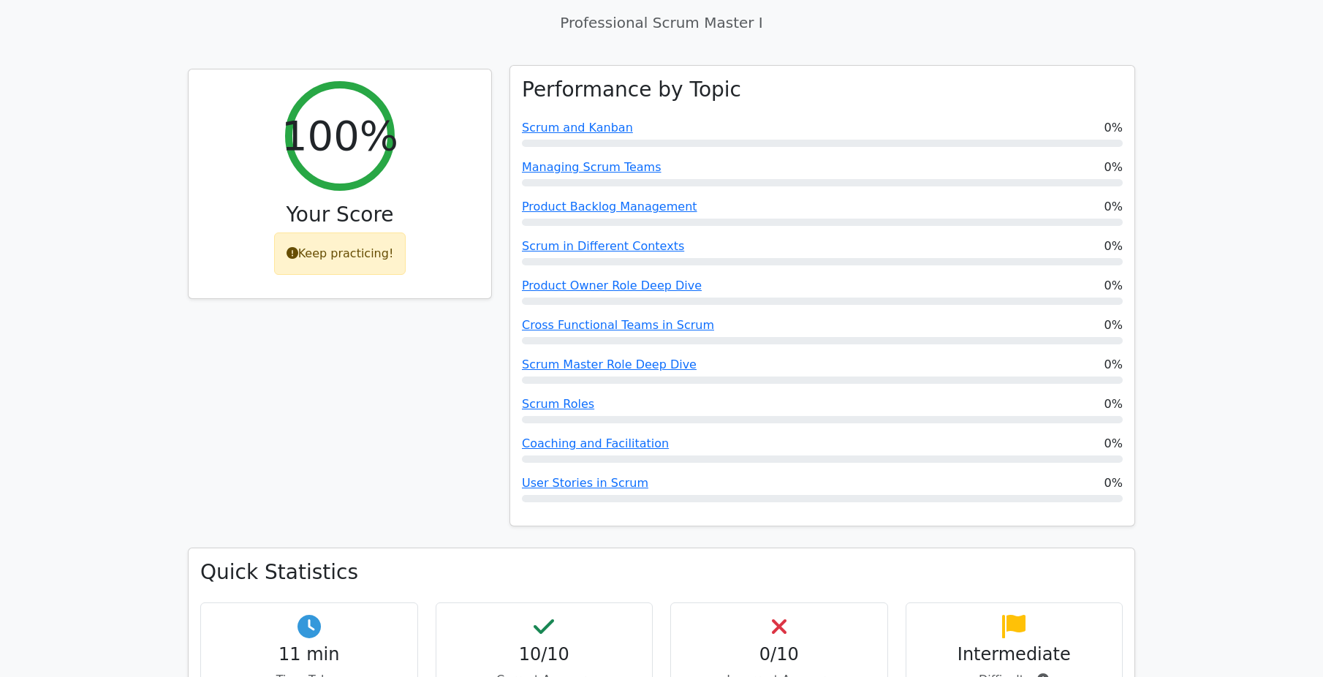
scroll to position [292, 0]
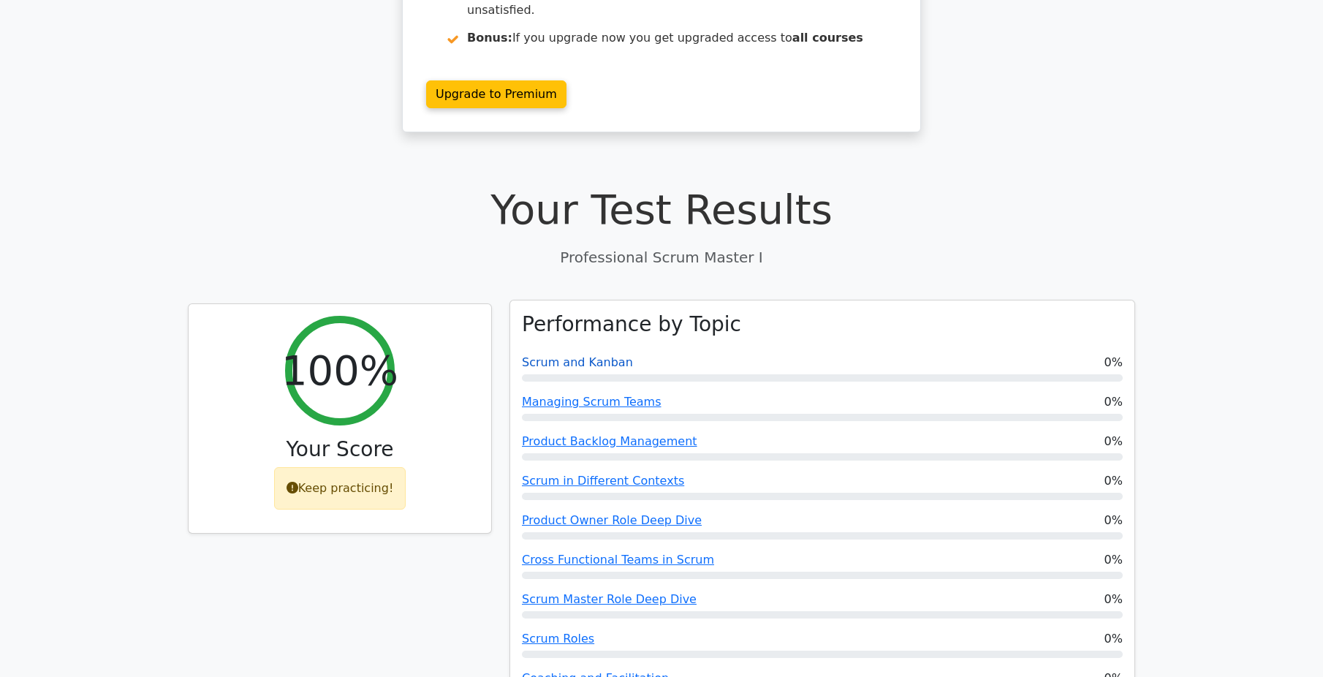
click at [597, 355] on link "Scrum and Kanban" at bounding box center [577, 362] width 111 height 14
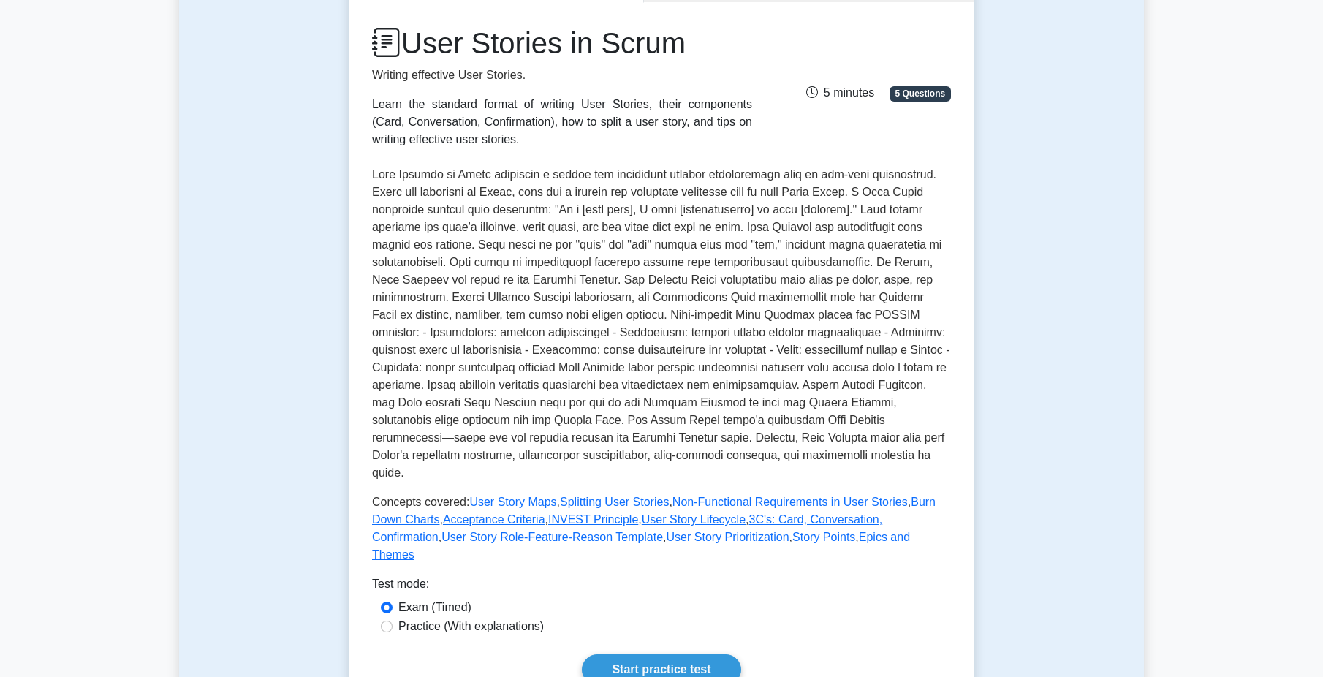
scroll to position [219, 0]
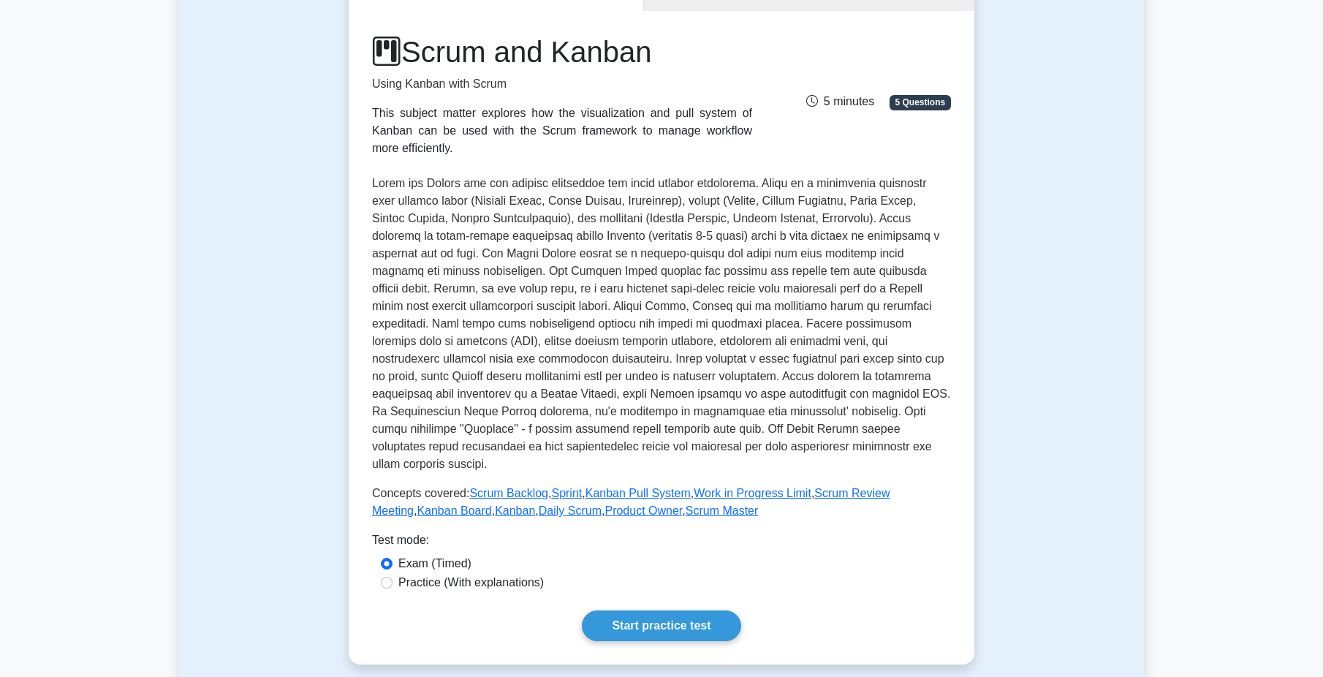
scroll to position [366, 0]
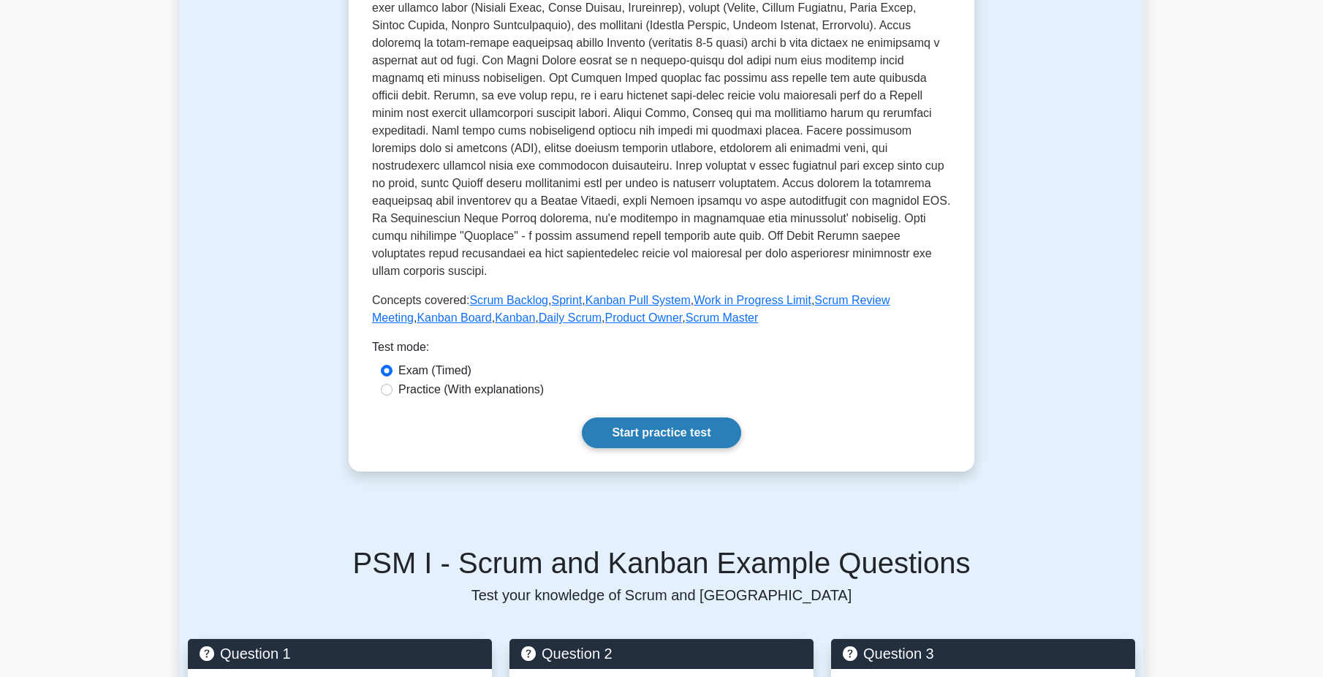
click at [679, 417] on link "Start practice test" at bounding box center [661, 432] width 159 height 31
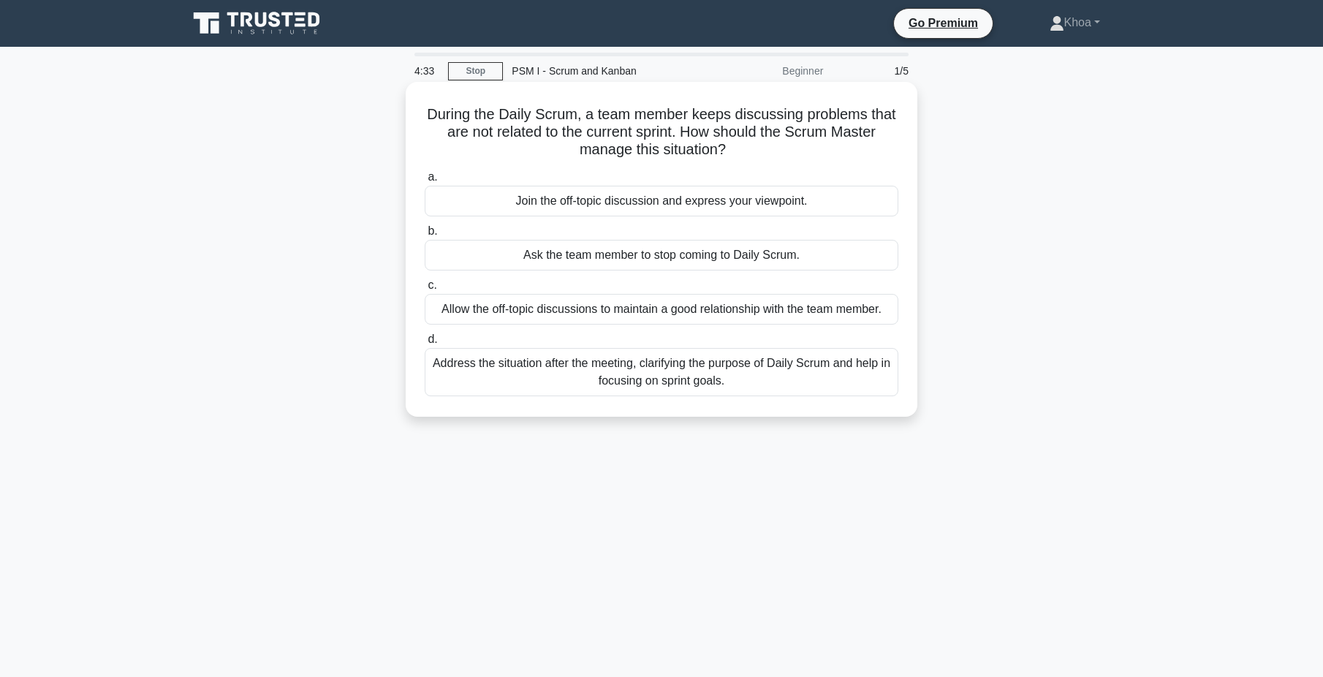
click at [679, 371] on div "Address the situation after the meeting, clarifying the purpose of Daily Scrum …" at bounding box center [662, 372] width 474 height 48
click at [425, 344] on input "d. Address the situation after the meeting, clarifying the purpose of Daily Scr…" at bounding box center [425, 340] width 0 height 10
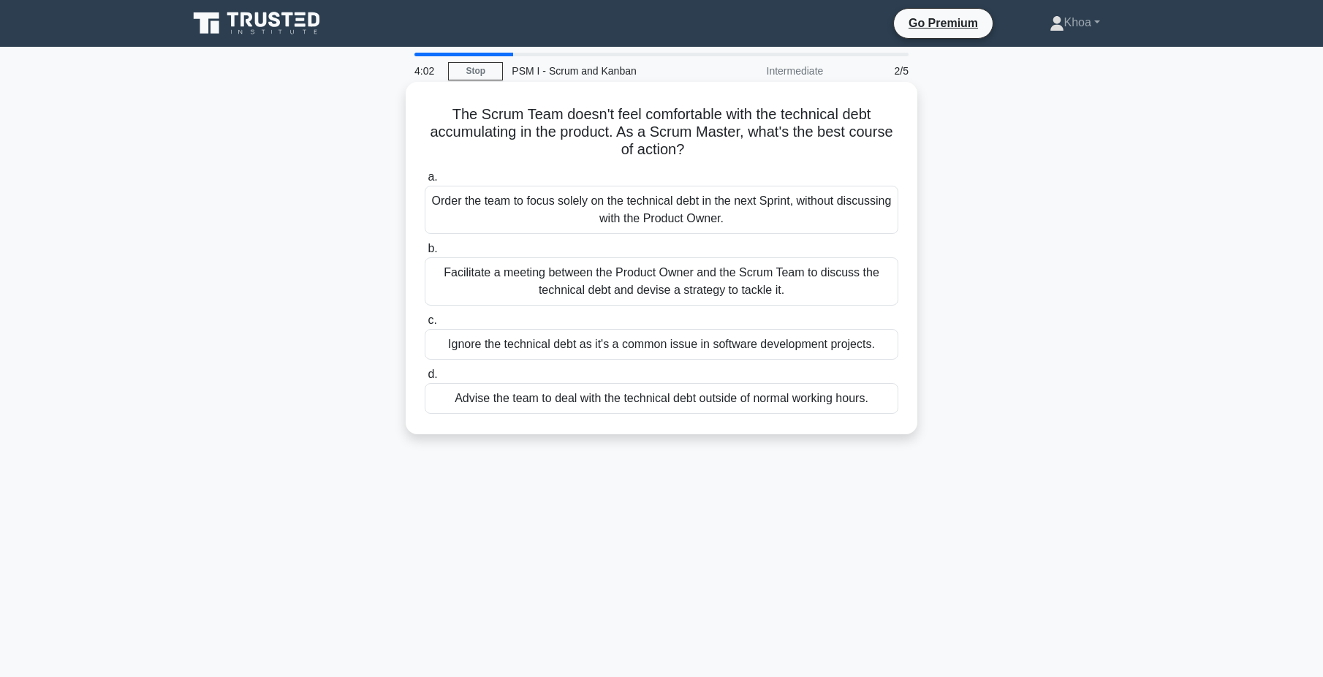
click at [546, 279] on div "Facilitate a meeting between the Product Owner and the Scrum Team to discuss th…" at bounding box center [662, 281] width 474 height 48
click at [425, 254] on input "b. Facilitate a meeting between the Product Owner and the Scrum Team to discuss…" at bounding box center [425, 249] width 0 height 10
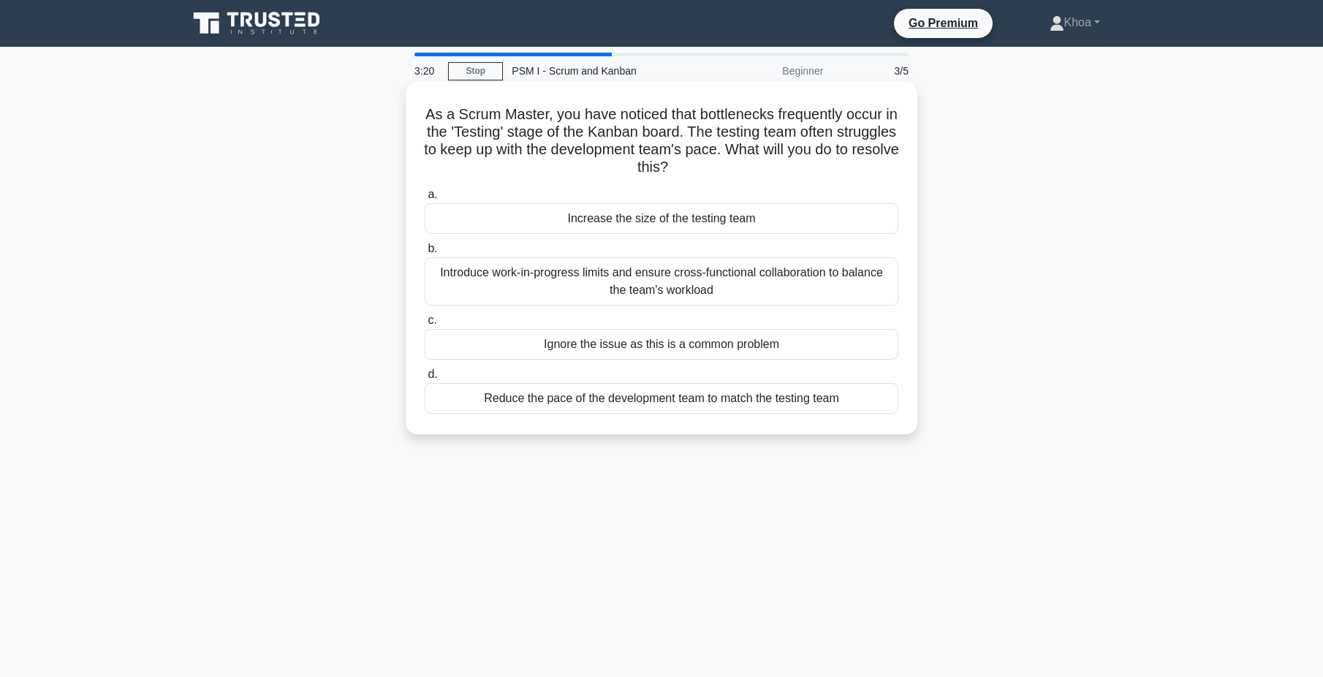
click at [581, 259] on div "Introduce work-in-progress limits and ensure cross-functional collaboration to …" at bounding box center [662, 281] width 474 height 48
click at [425, 254] on input "b. Introduce work-in-progress limits and ensure cross-functional collaboration …" at bounding box center [425, 249] width 0 height 10
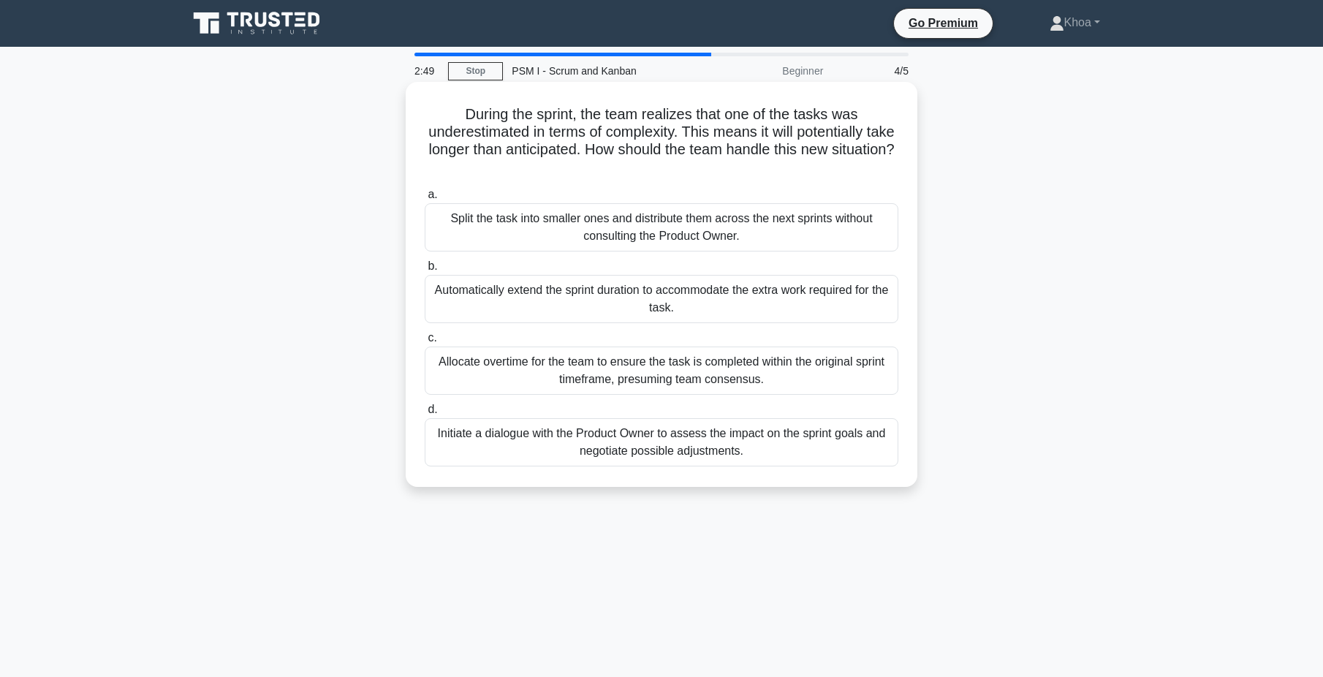
click at [572, 147] on h5 "During the sprint, the team realizes that one of the tasks was underestimated i…" at bounding box center [661, 141] width 477 height 72
copy h5 "anticipated"
click at [744, 164] on h5 "During the sprint, the team realizes that one of the tasks was underestimated i…" at bounding box center [661, 141] width 477 height 72
click at [692, 458] on div "Initiate a dialogue with the Product Owner to assess the impact on the sprint g…" at bounding box center [662, 442] width 474 height 48
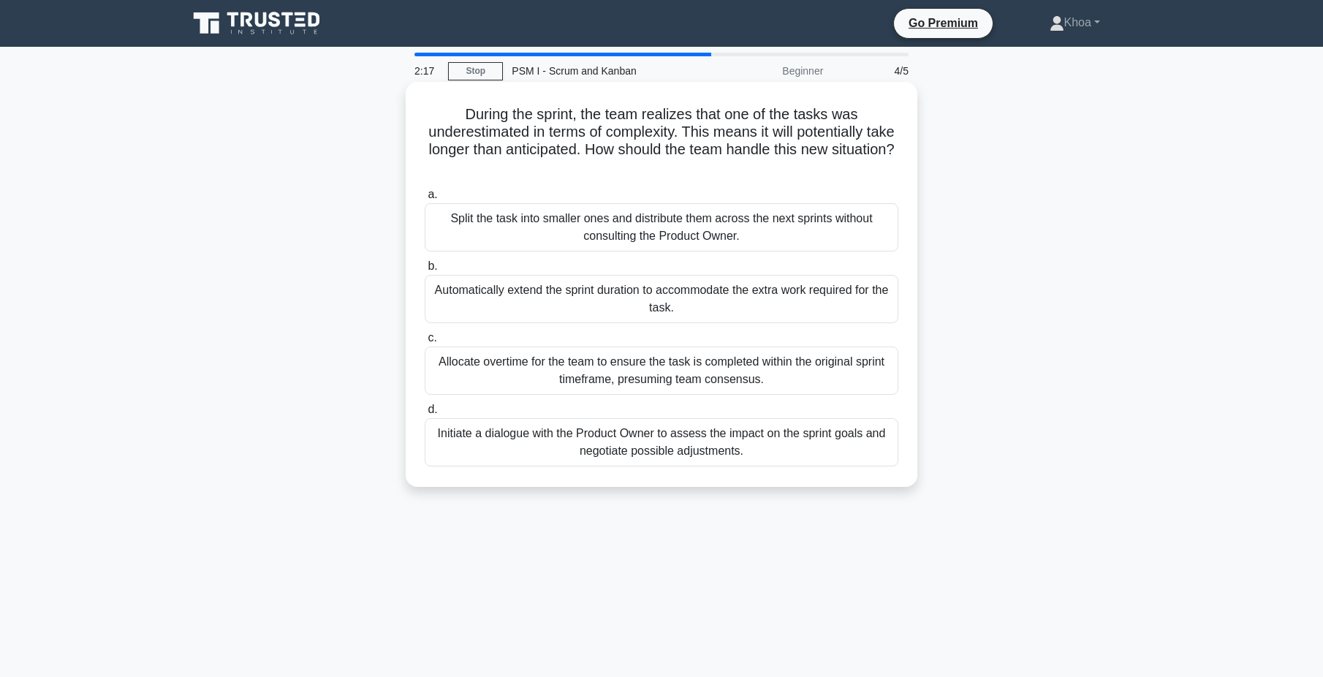
click at [425, 414] on input "d. Initiate a dialogue with the Product Owner to assess the impact on the sprin…" at bounding box center [425, 410] width 0 height 10
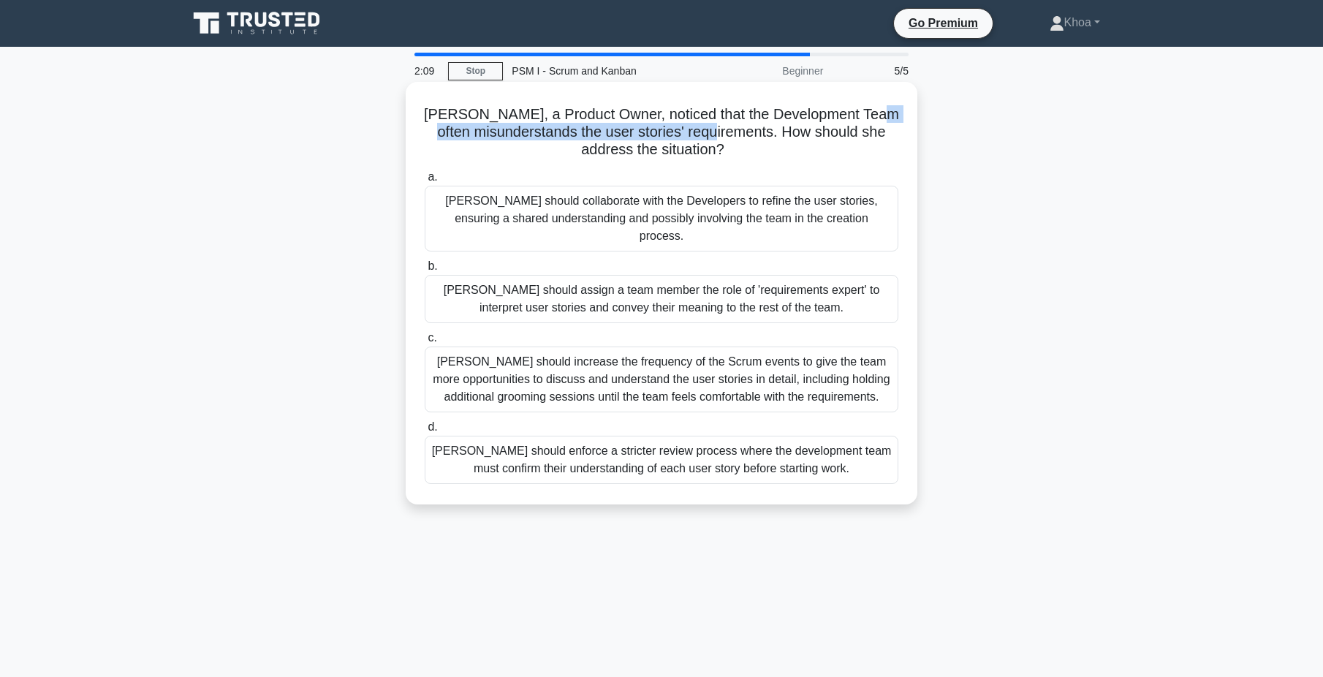
drag, startPoint x: 415, startPoint y: 135, endPoint x: 729, endPoint y: 140, distance: 313.7
click at [729, 140] on div "Linda, a Product Owner, noticed that the Development Team often misunderstands …" at bounding box center [662, 293] width 500 height 411
drag, startPoint x: 729, startPoint y: 140, endPoint x: 723, endPoint y: 160, distance: 20.6
click at [723, 159] on h5 "Linda, a Product Owner, noticed that the Development Team often misunderstands …" at bounding box center [661, 132] width 477 height 54
click at [598, 447] on div "[PERSON_NAME] should enforce a stricter review process where the development te…" at bounding box center [662, 460] width 474 height 48
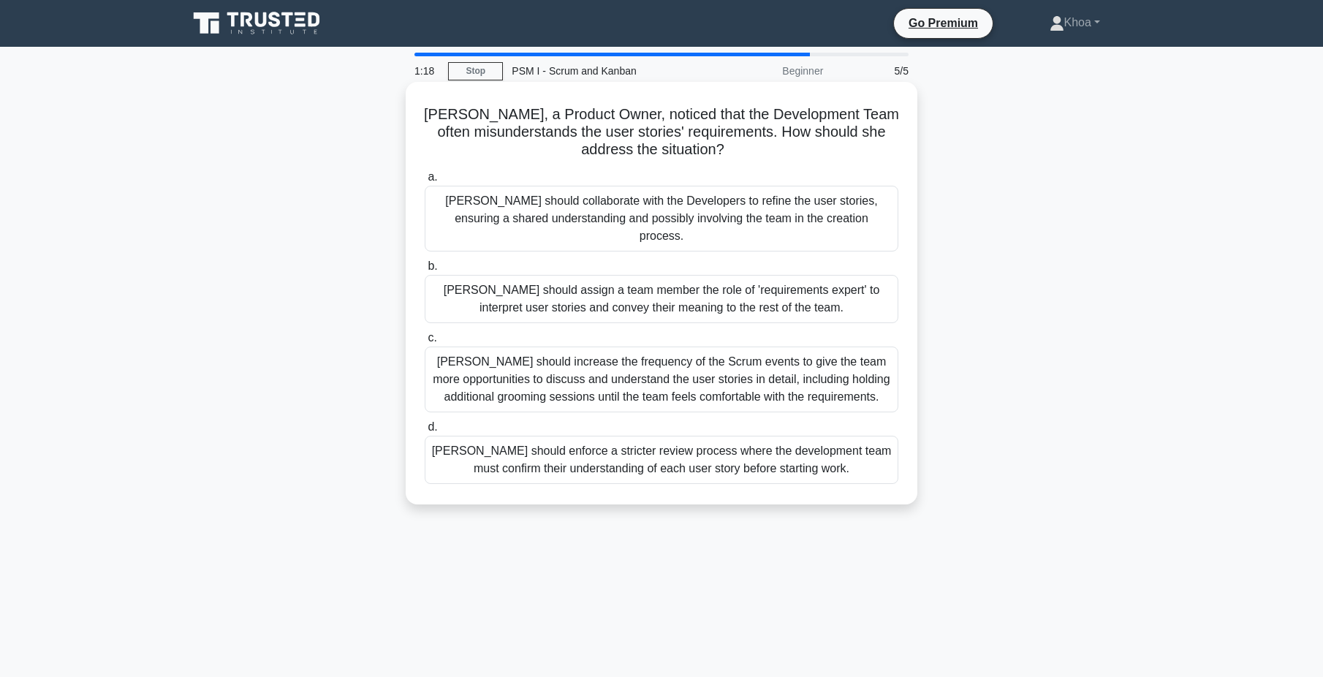
click at [425, 432] on input "d. Linda should enforce a stricter review process where the development team mu…" at bounding box center [425, 428] width 0 height 10
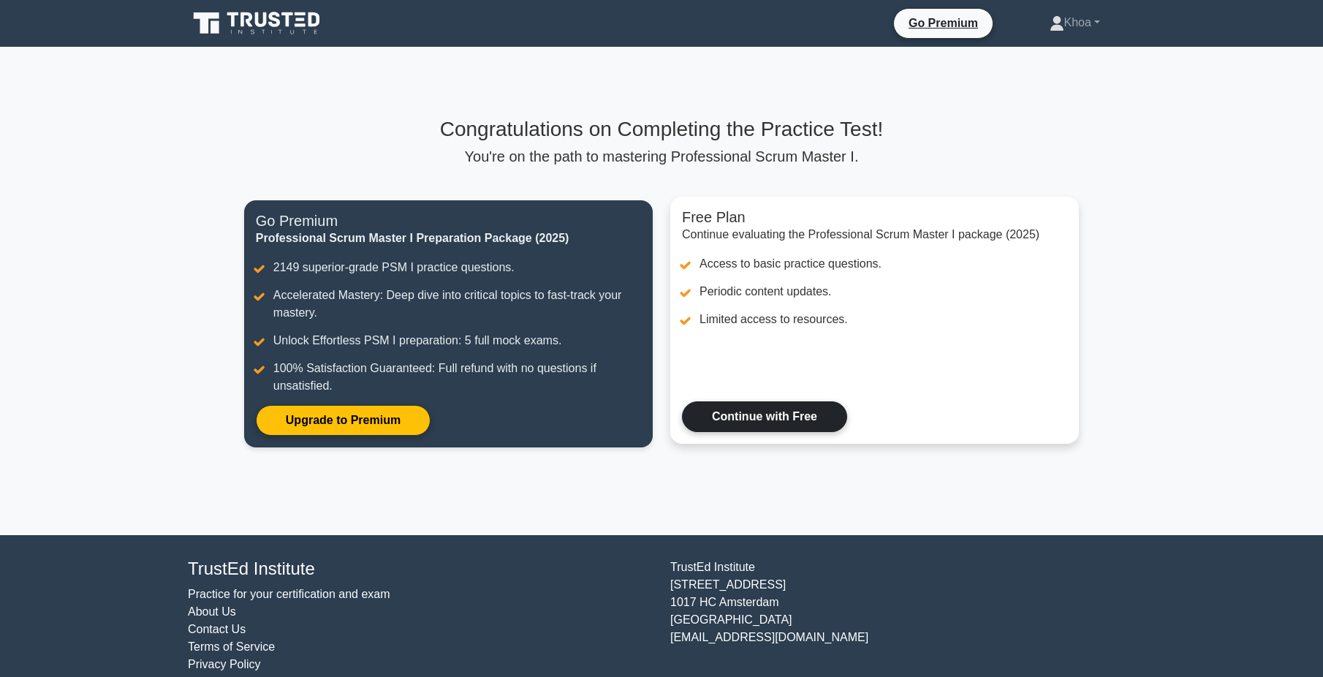
click at [810, 422] on link "Continue with Free" at bounding box center [764, 416] width 165 height 31
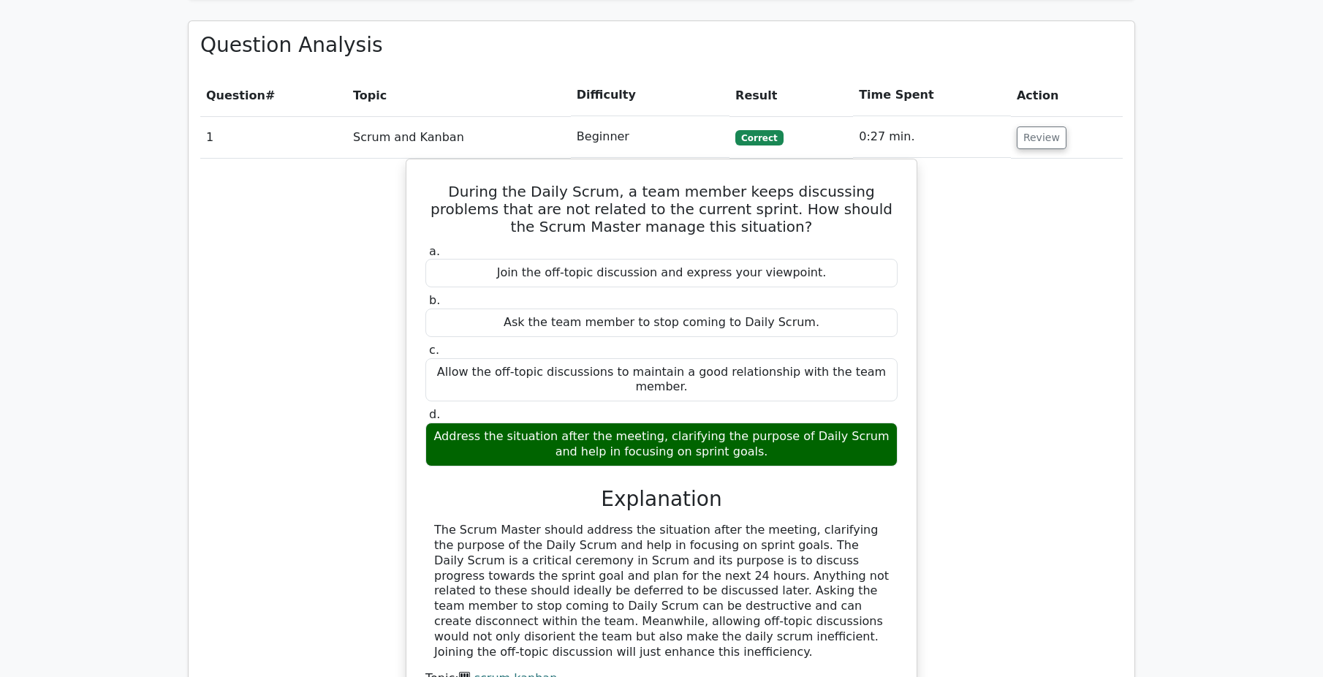
scroll to position [1023, 0]
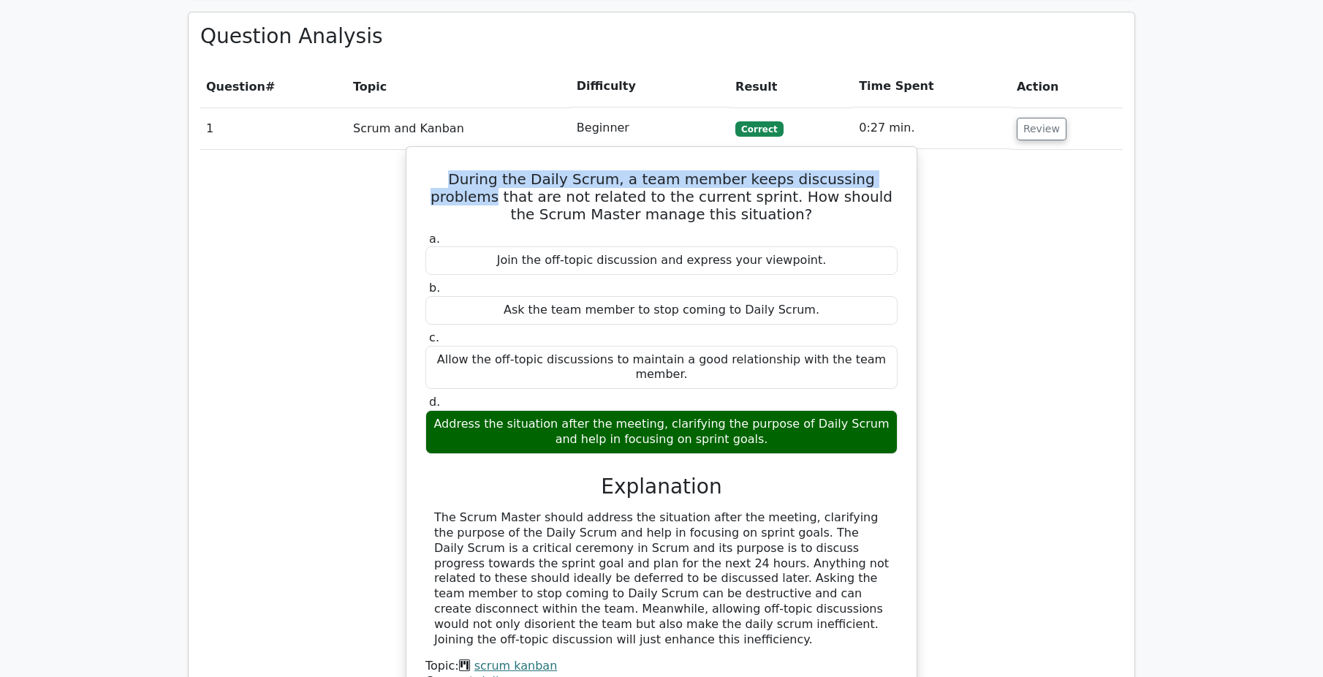
drag, startPoint x: 443, startPoint y: 141, endPoint x: 885, endPoint y: 144, distance: 441.6
click at [885, 170] on h5 "During the Daily Scrum, a team member keeps discussing problems that are not re…" at bounding box center [661, 196] width 475 height 53
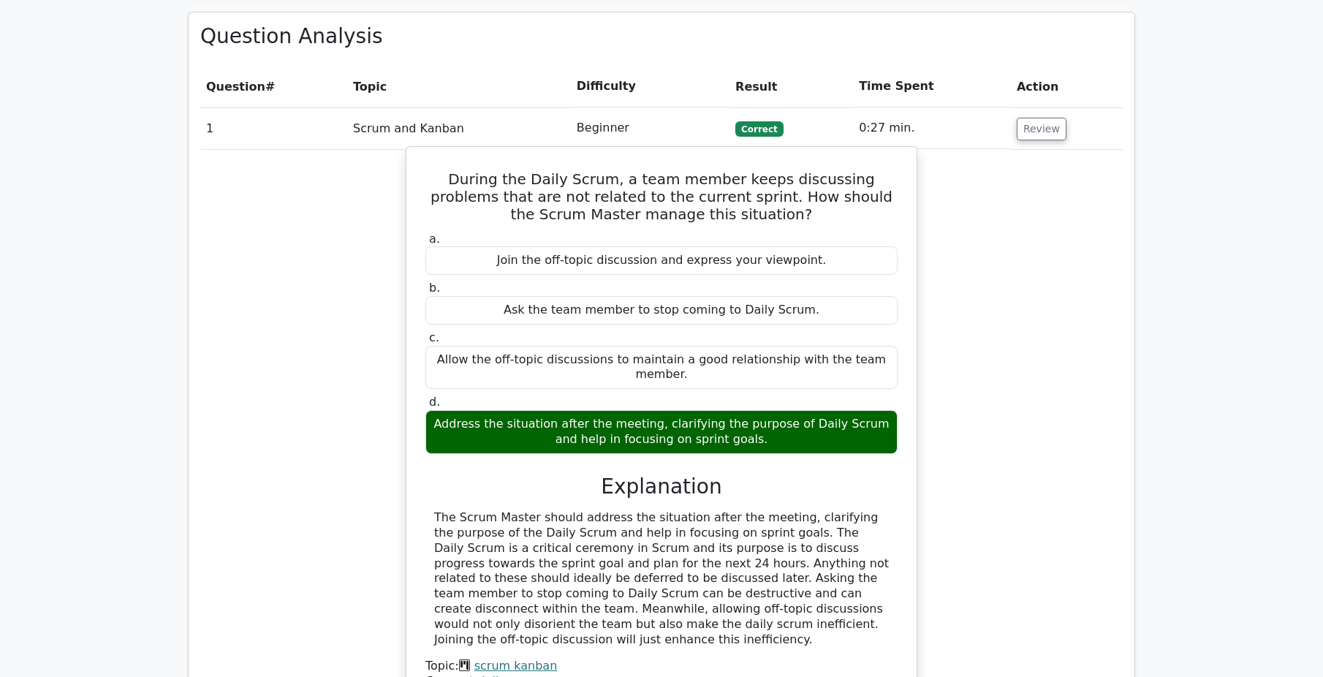
click at [547, 474] on h3 "Explanation" at bounding box center [661, 486] width 455 height 25
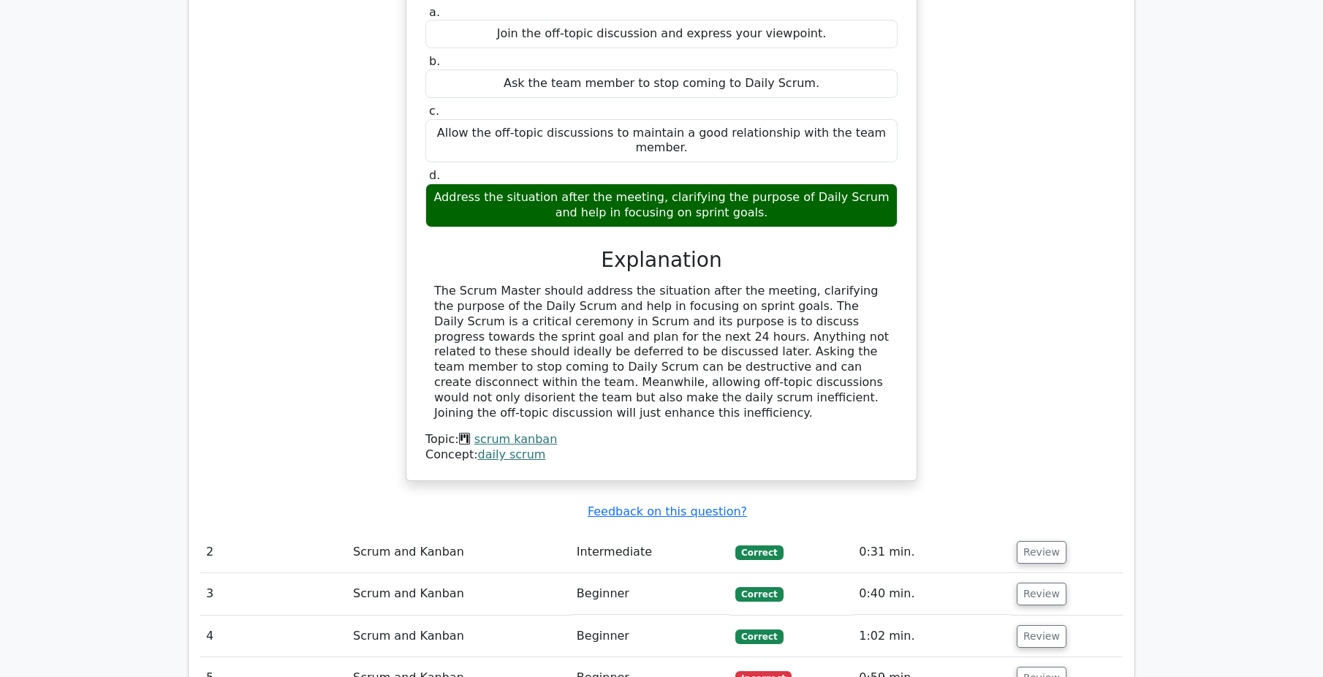
scroll to position [1389, 0]
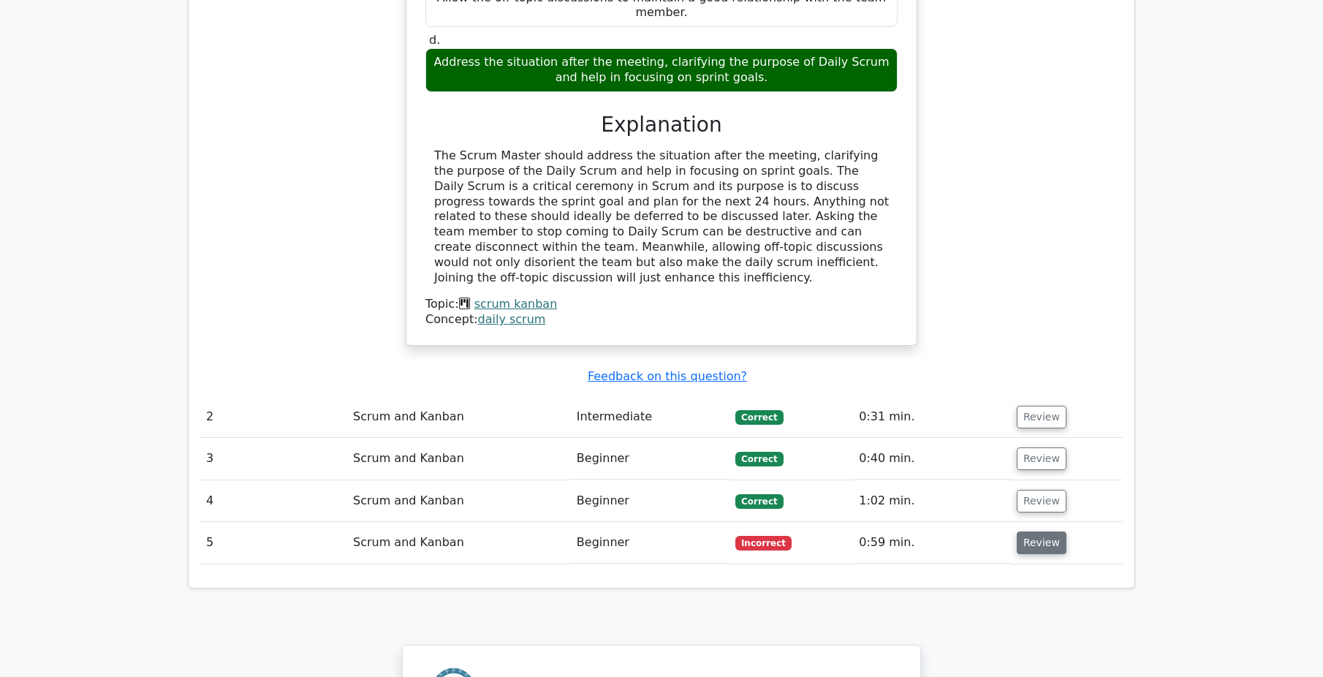
click at [1047, 531] on button "Review" at bounding box center [1042, 542] width 50 height 23
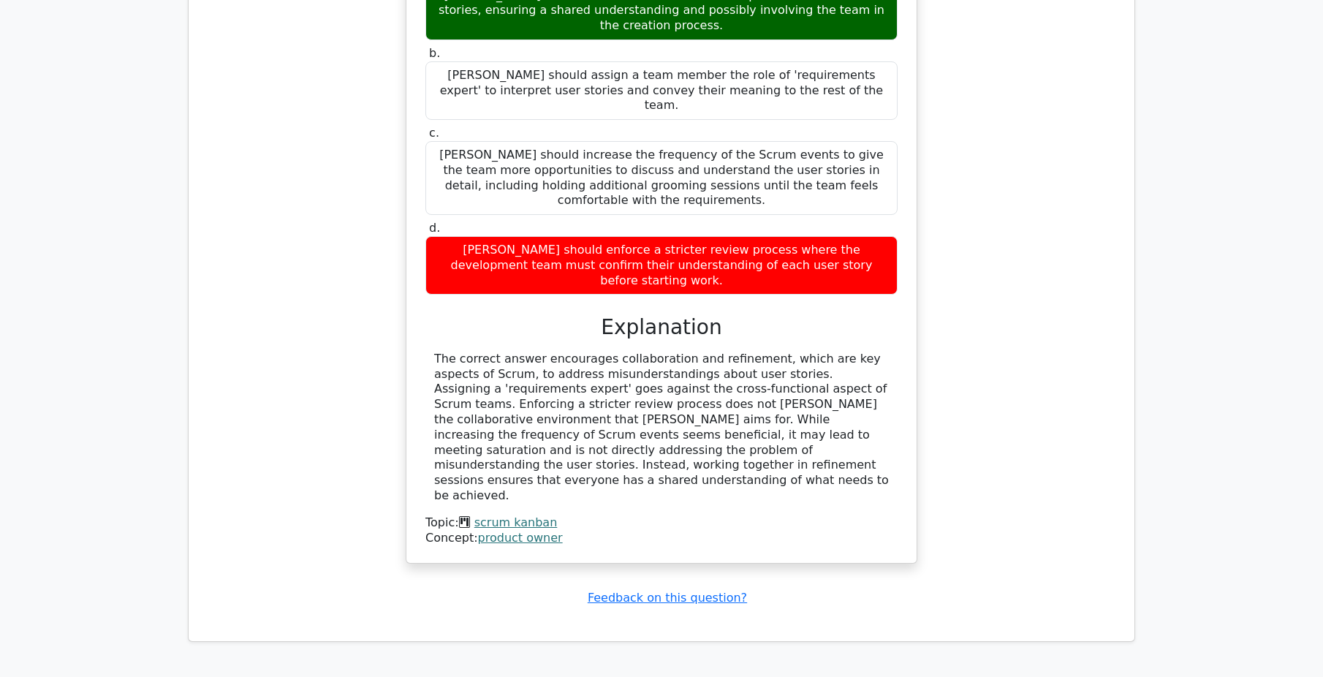
scroll to position [2047, 0]
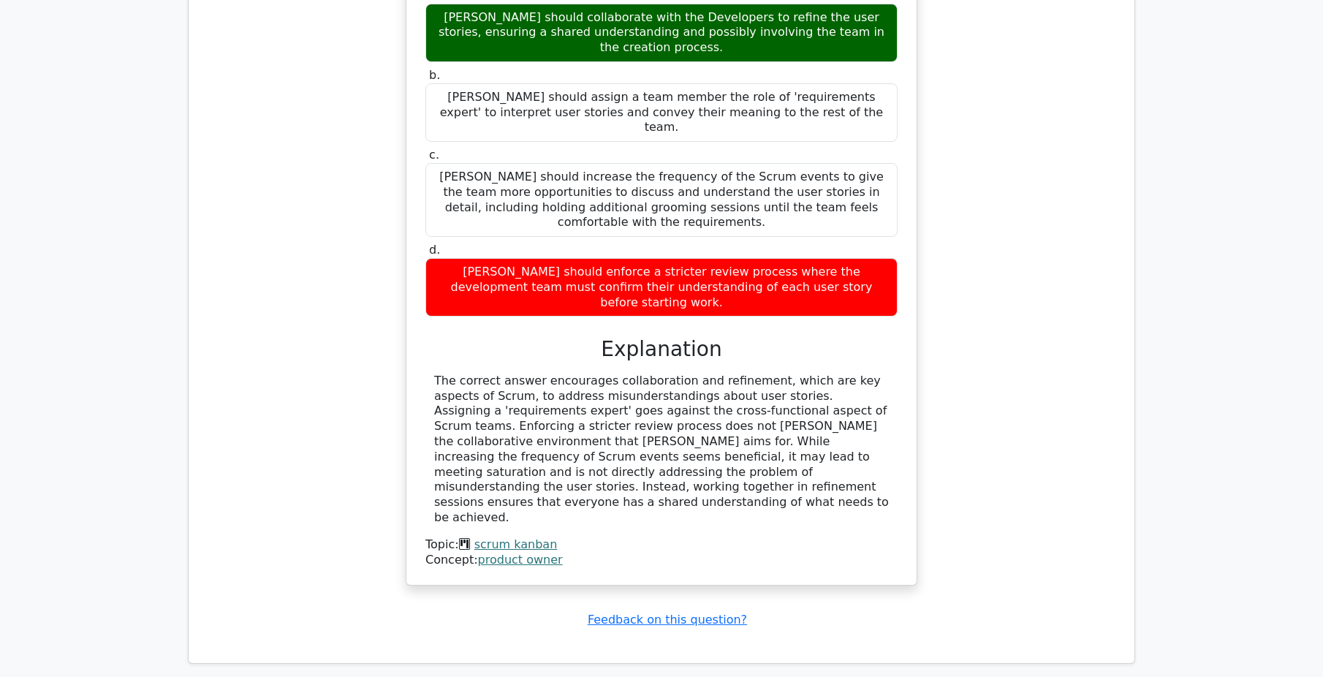
drag, startPoint x: 427, startPoint y: 259, endPoint x: 811, endPoint y: 368, distance: 399.1
click at [811, 374] on div "The correct answer encourages collaboration and refinement, which are key aspec…" at bounding box center [661, 450] width 472 height 152
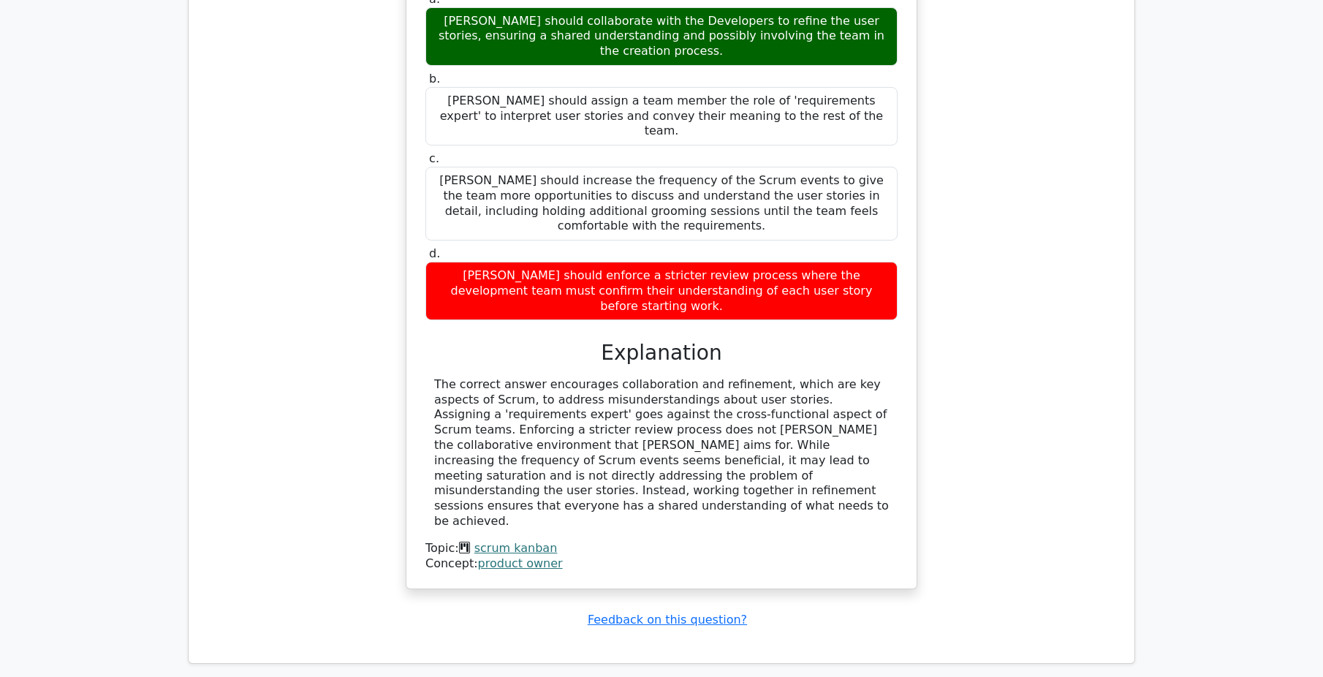
copy div "The correct answer encourages collaboration and refinement, which are key aspec…"
click at [992, 449] on div "[PERSON_NAME], a Product Owner, noticed that the Development Team often misunde…" at bounding box center [661, 256] width 923 height 701
